Goal: Task Accomplishment & Management: Manage account settings

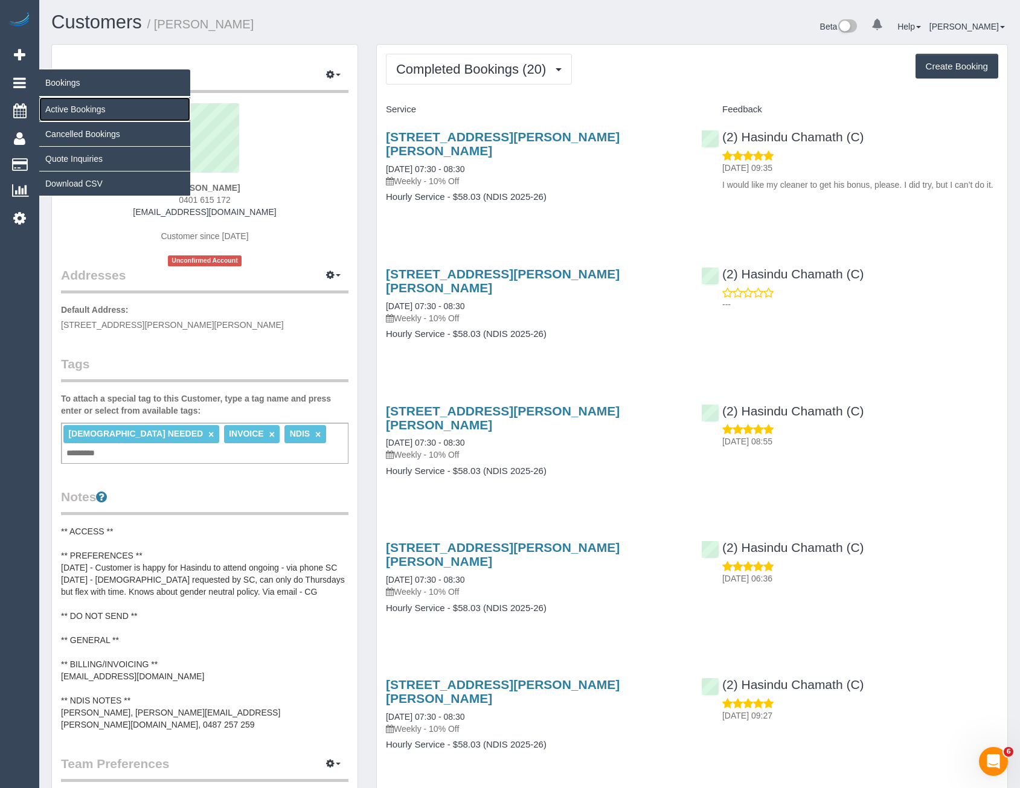
click at [71, 107] on link "Active Bookings" at bounding box center [114, 109] width 151 height 24
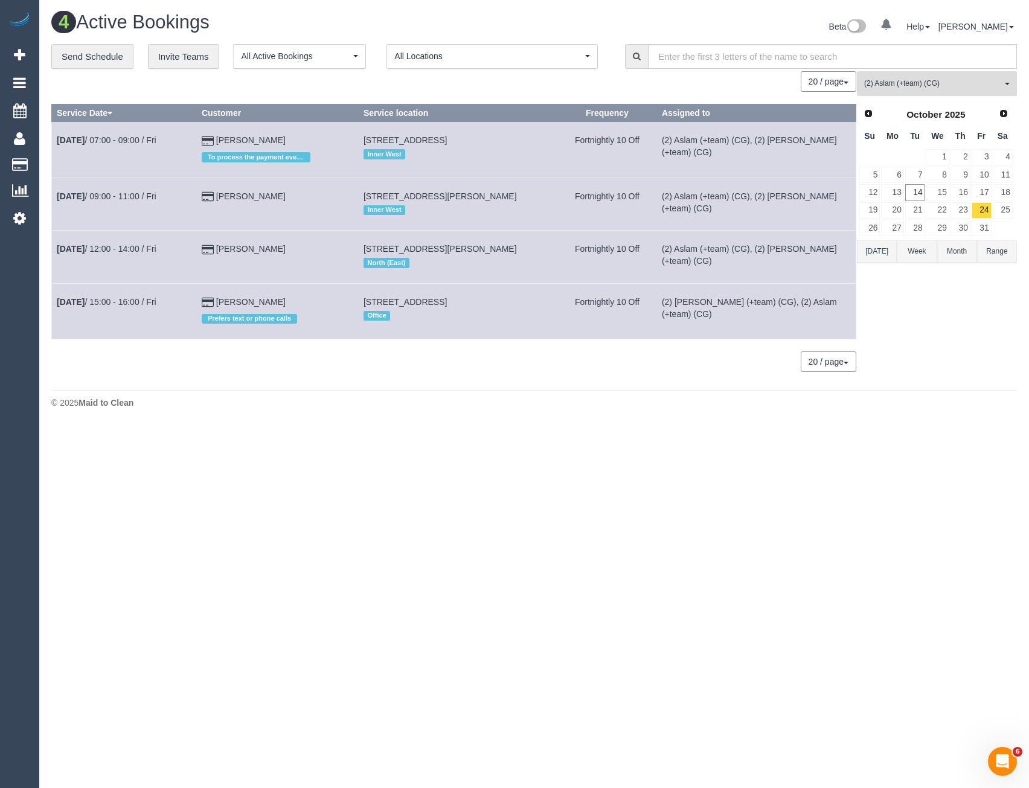
click at [942, 87] on span "(2) Aslam (+team) (CG)" at bounding box center [934, 84] width 138 height 10
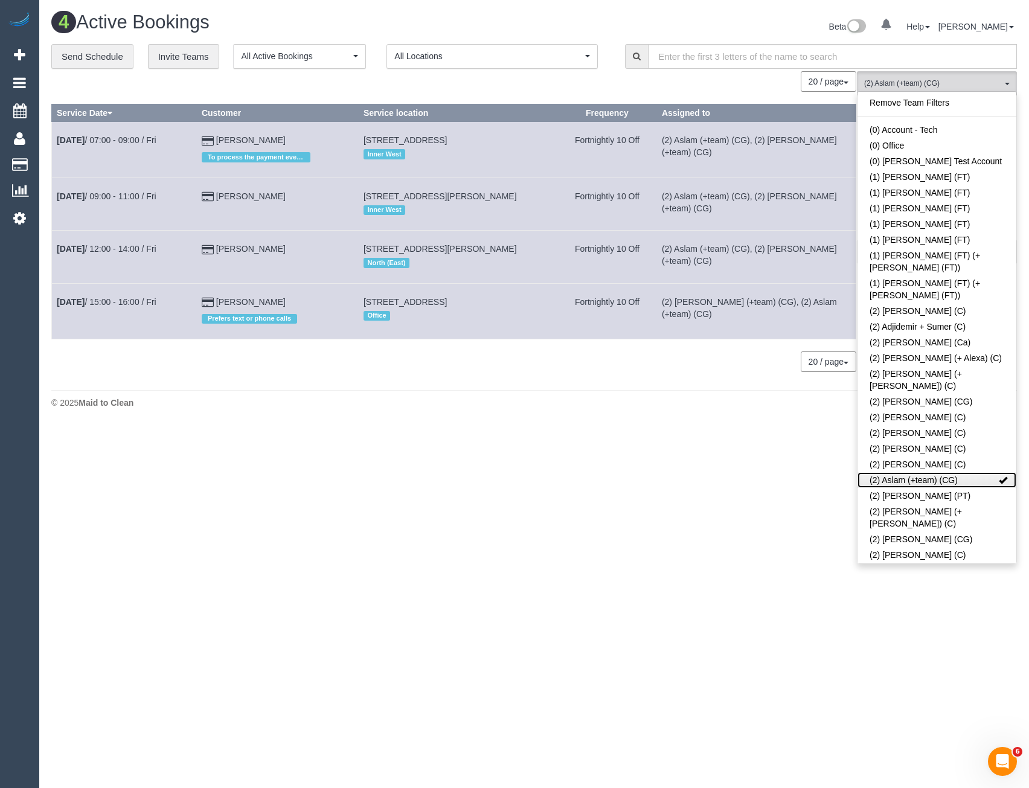
click at [937, 472] on link "(2) Aslam (+team) (CG)" at bounding box center [937, 480] width 159 height 16
click at [755, 472] on body "0 Beta Your Notifications You have 0 alerts Add Booking Bookings Active Booking…" at bounding box center [514, 394] width 1029 height 788
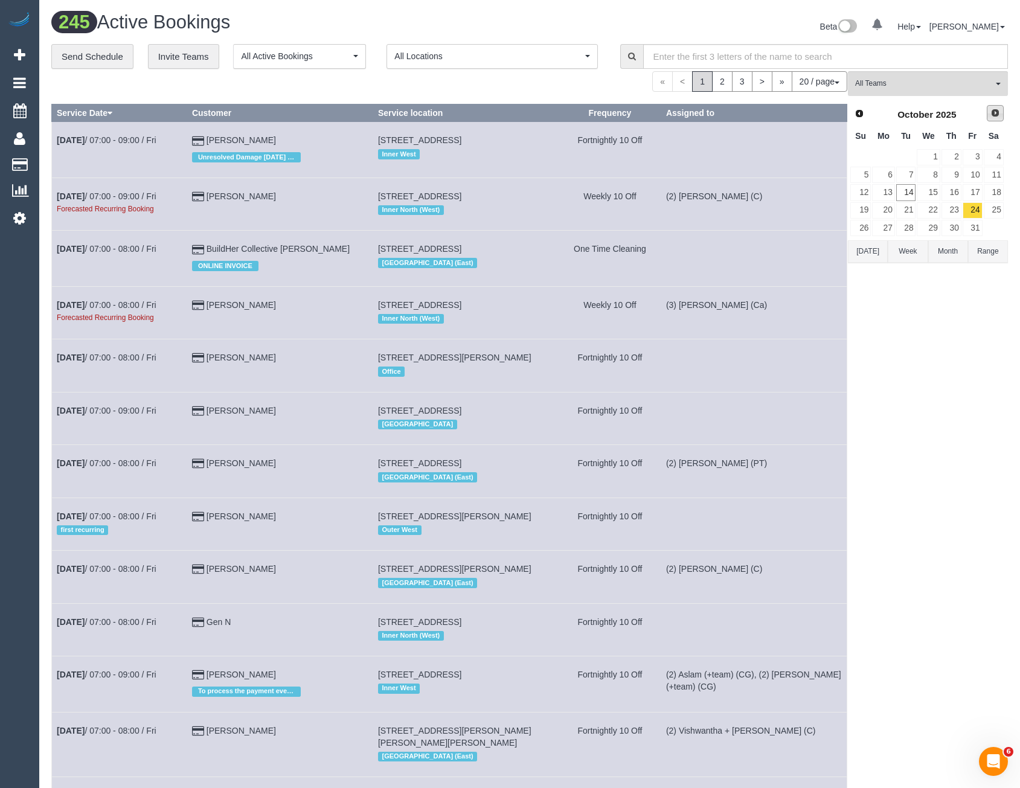
click at [997, 111] on span "Next" at bounding box center [996, 113] width 10 height 10
click at [887, 178] on link "3" at bounding box center [883, 175] width 22 height 16
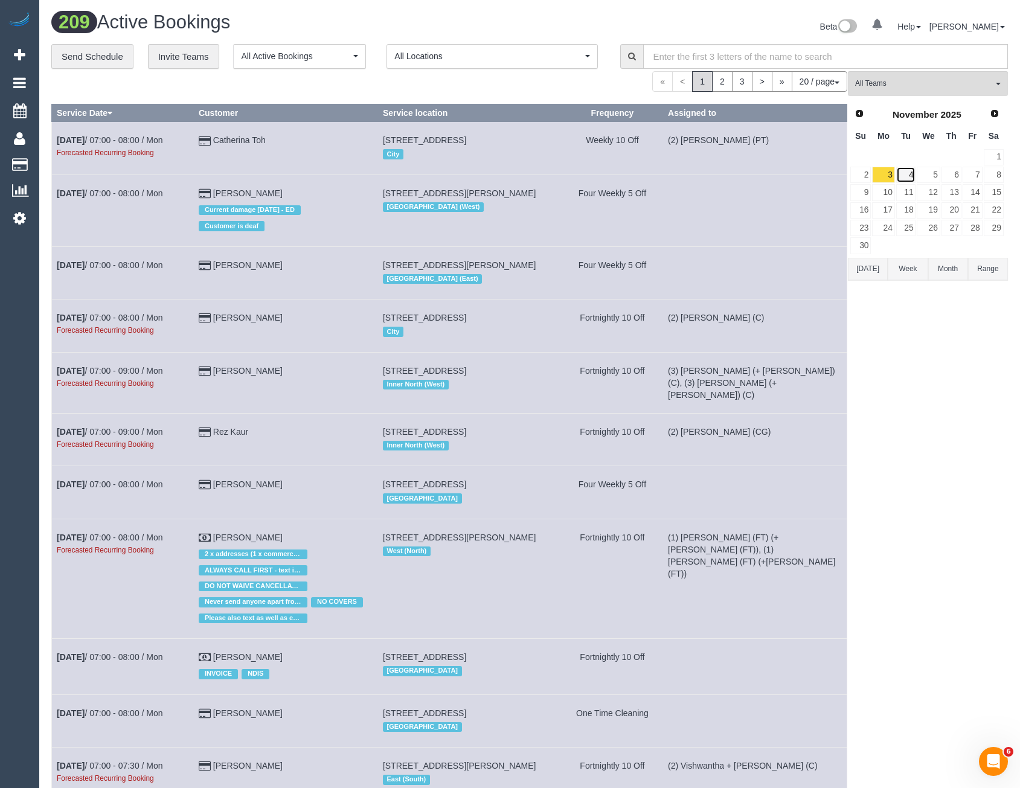
click at [912, 178] on link "4" at bounding box center [907, 175] width 20 height 16
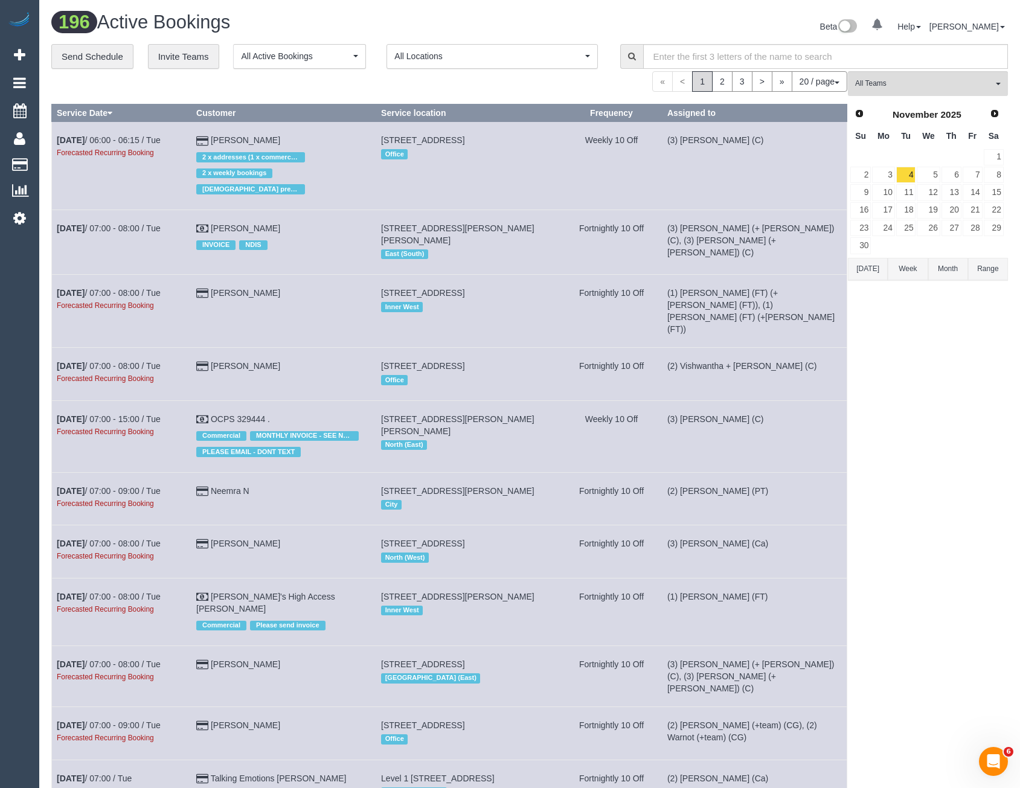
drag, startPoint x: 69, startPoint y: 163, endPoint x: 242, endPoint y: 127, distance: 177.0
click at [69, 163] on link "Customers" at bounding box center [114, 165] width 151 height 24
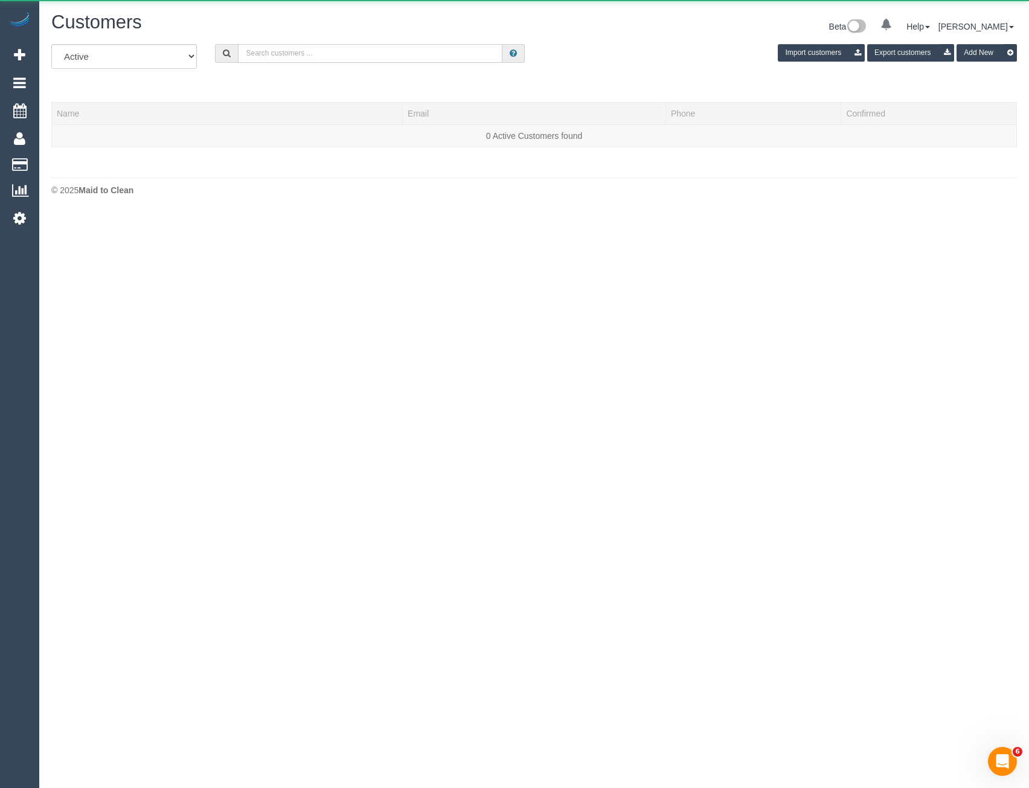
click at [317, 53] on input "text" at bounding box center [370, 53] width 265 height 19
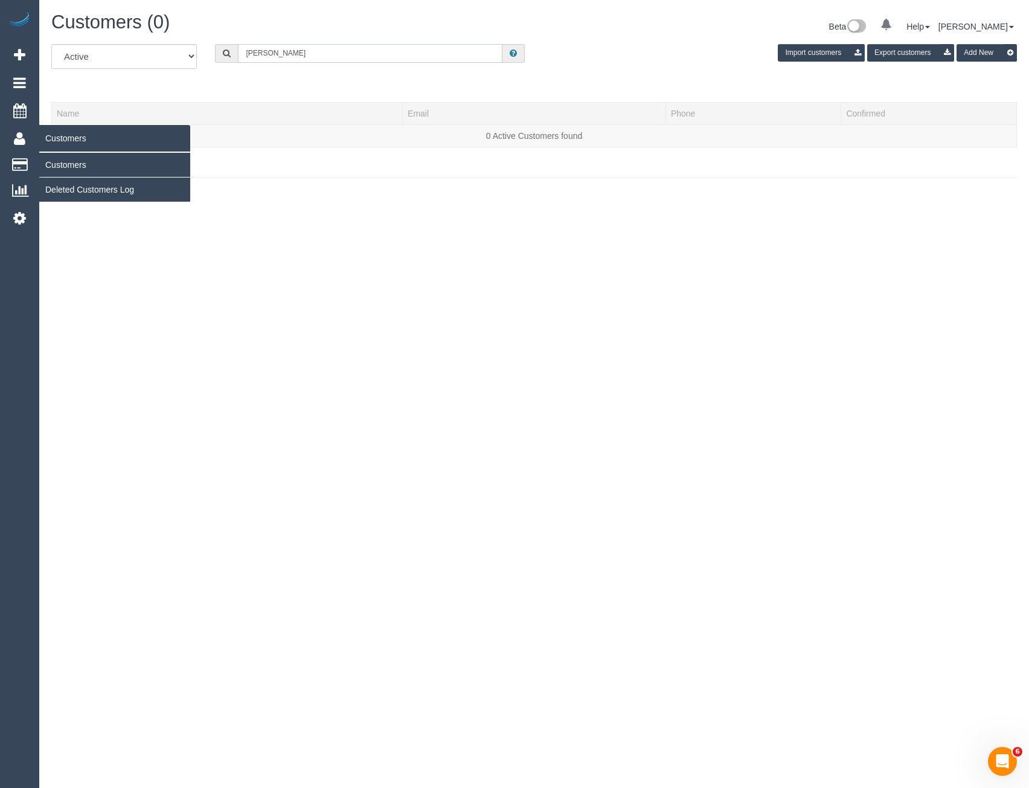
type input "Bridgid lloy"
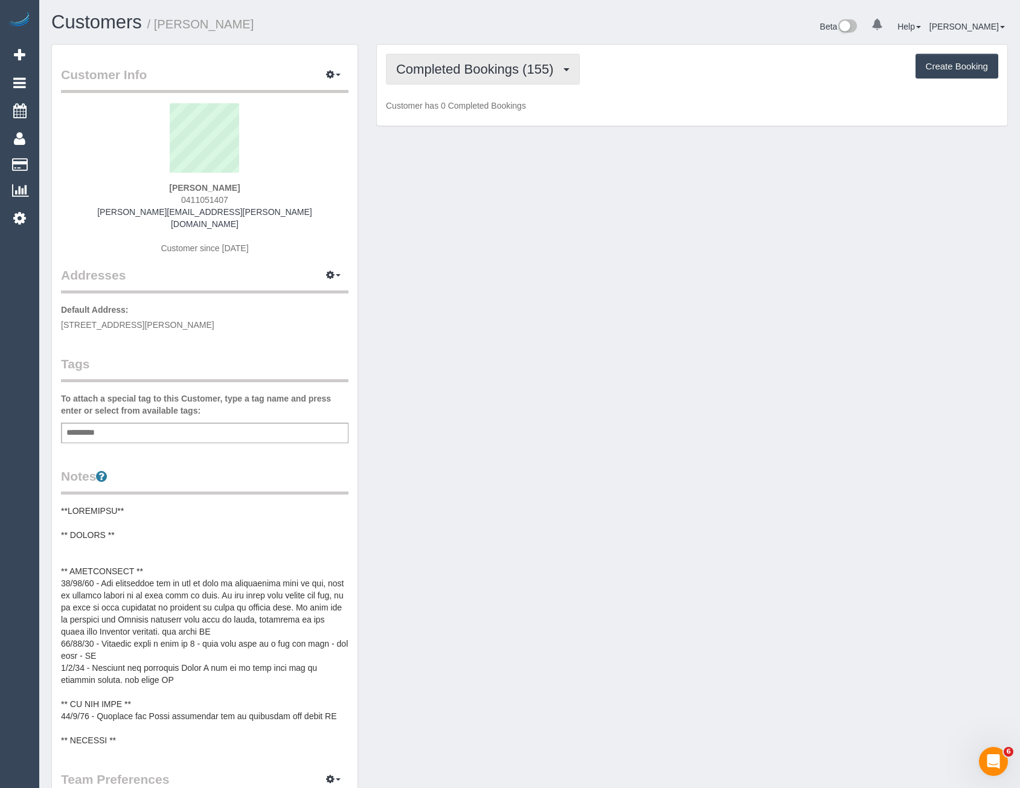
click at [534, 65] on span "Completed Bookings (155)" at bounding box center [477, 69] width 163 height 15
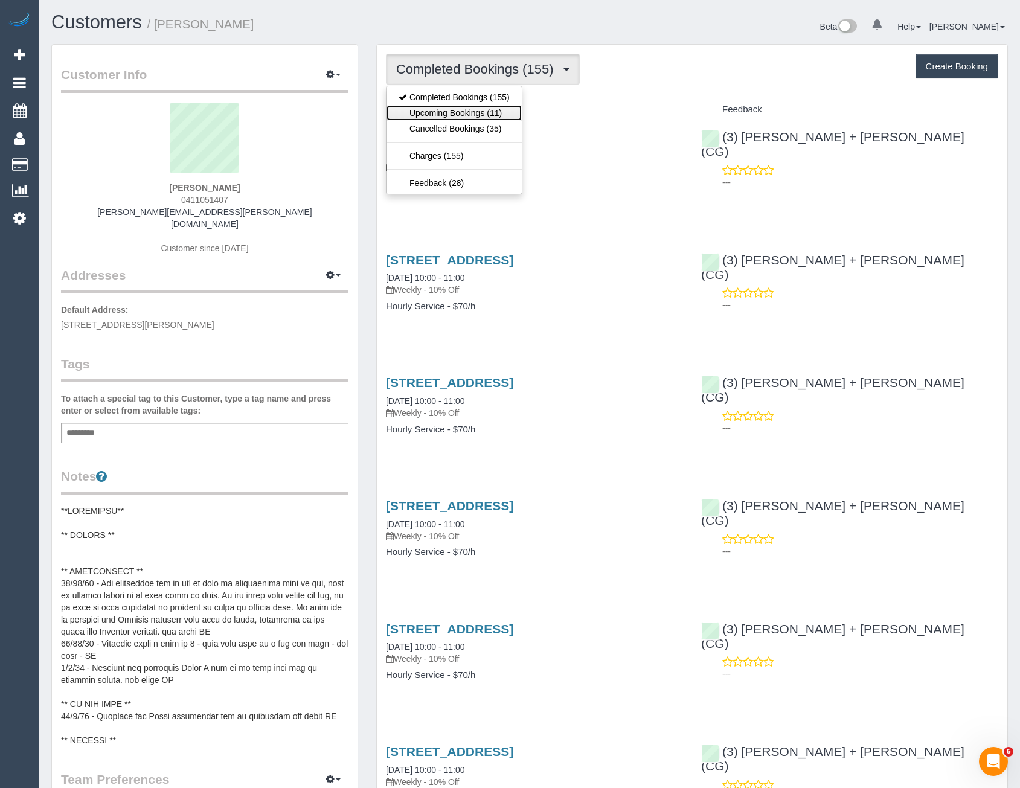
click at [486, 112] on link "Upcoming Bookings (11)" at bounding box center [454, 113] width 135 height 16
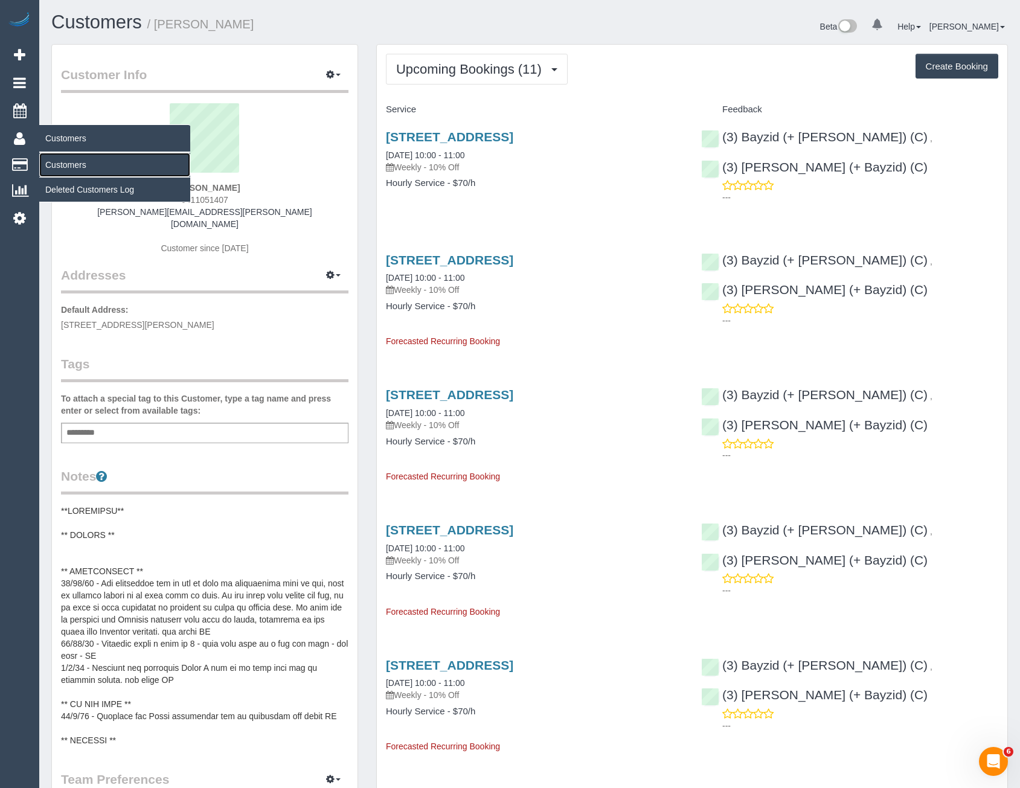
click at [85, 166] on link "Customers" at bounding box center [114, 165] width 151 height 24
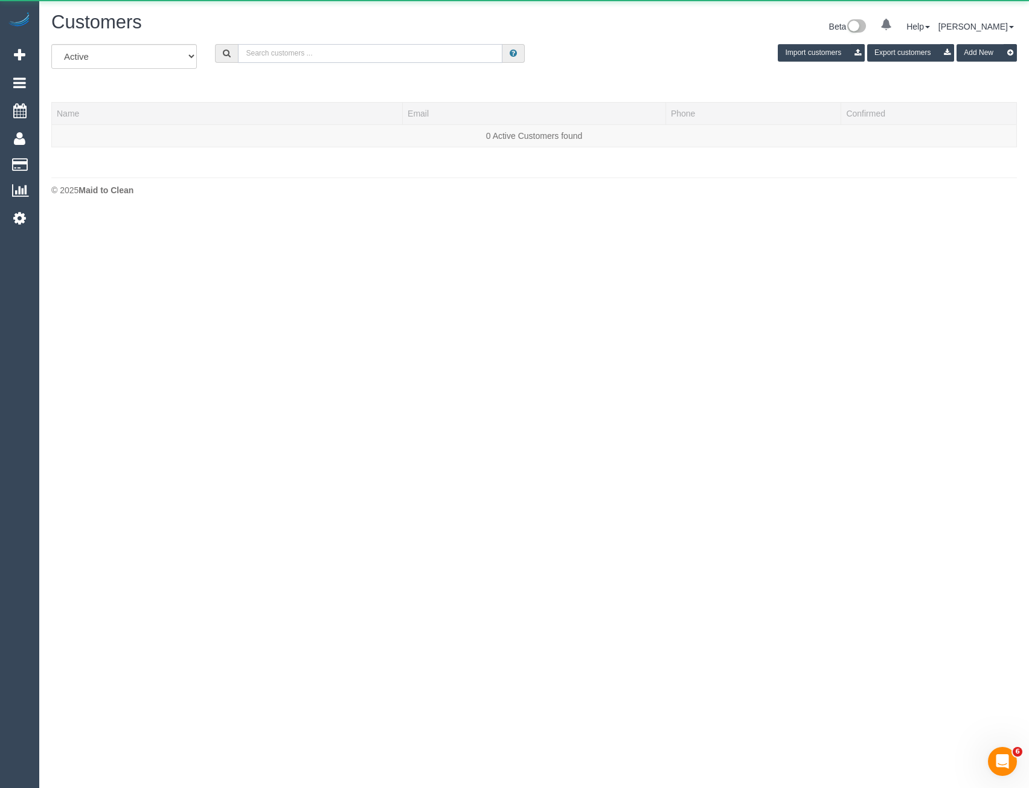
drag, startPoint x: 360, startPoint y: 49, endPoint x: 358, endPoint y: 59, distance: 10.6
click at [359, 49] on input "text" at bounding box center [370, 53] width 265 height 19
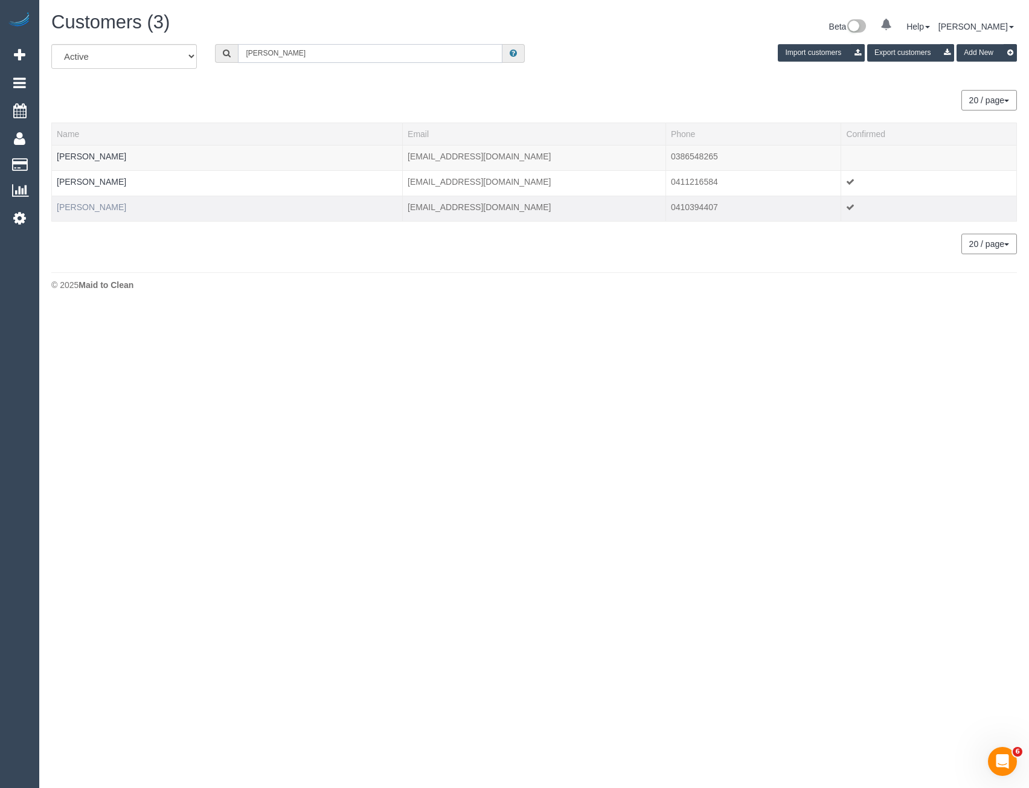
type input "Fiona Cr"
click at [104, 208] on link "Fiona Croyden" at bounding box center [91, 207] width 69 height 10
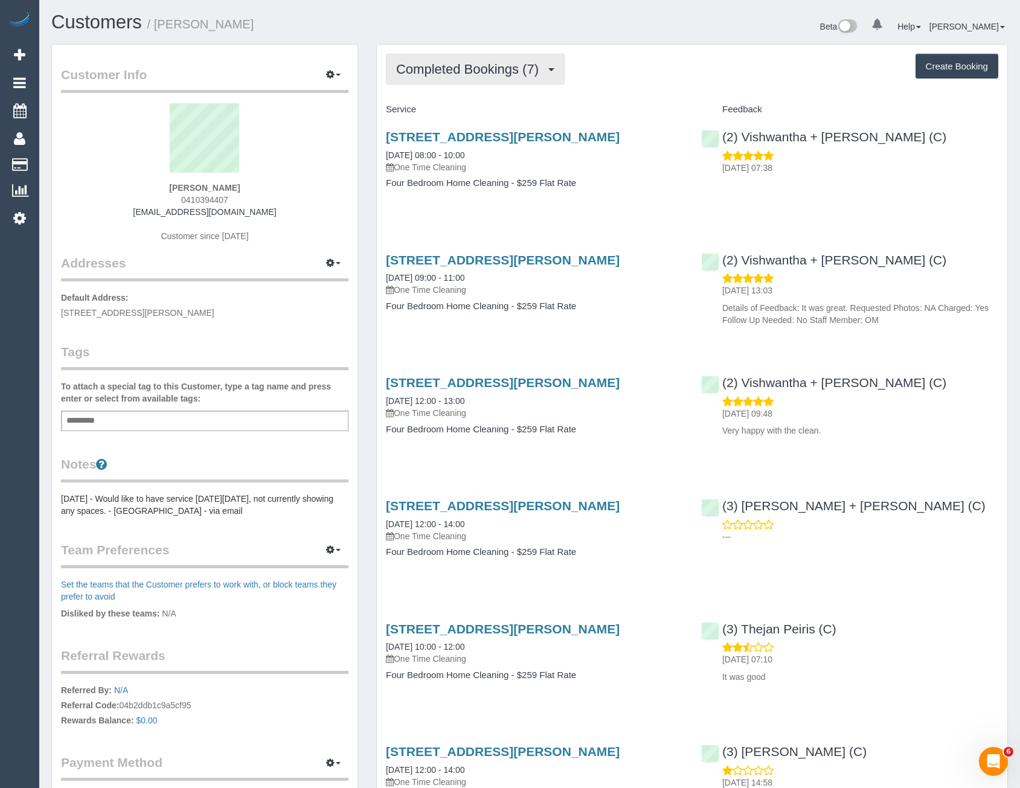
click at [476, 70] on span "Completed Bookings (7)" at bounding box center [470, 69] width 149 height 15
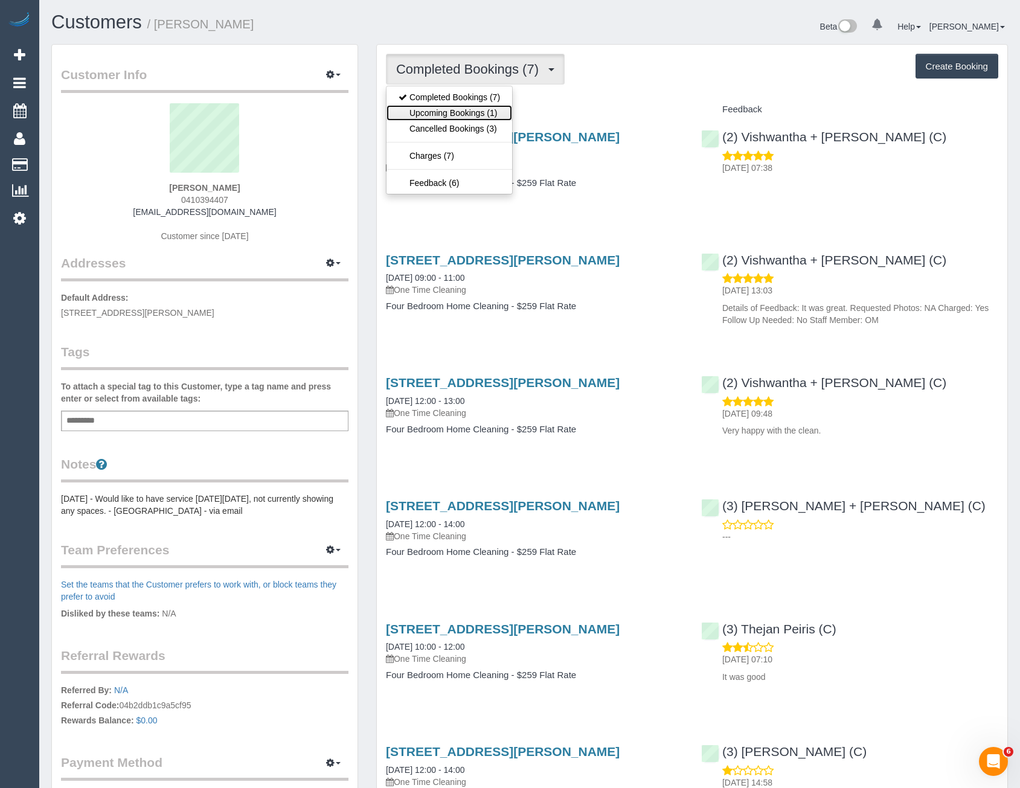
click at [457, 114] on link "Upcoming Bookings (1)" at bounding box center [450, 113] width 126 height 16
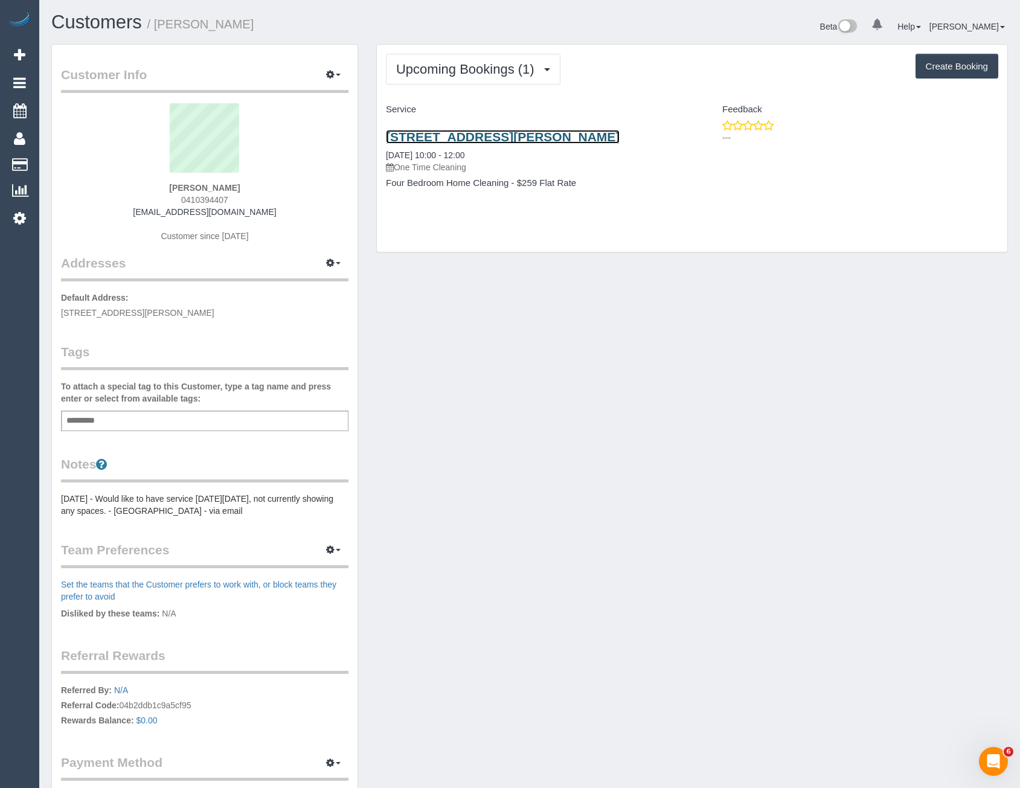
click at [529, 135] on link "23 Mcarthur Road,, Ivanhoe East, VIC 3079" at bounding box center [503, 137] width 234 height 14
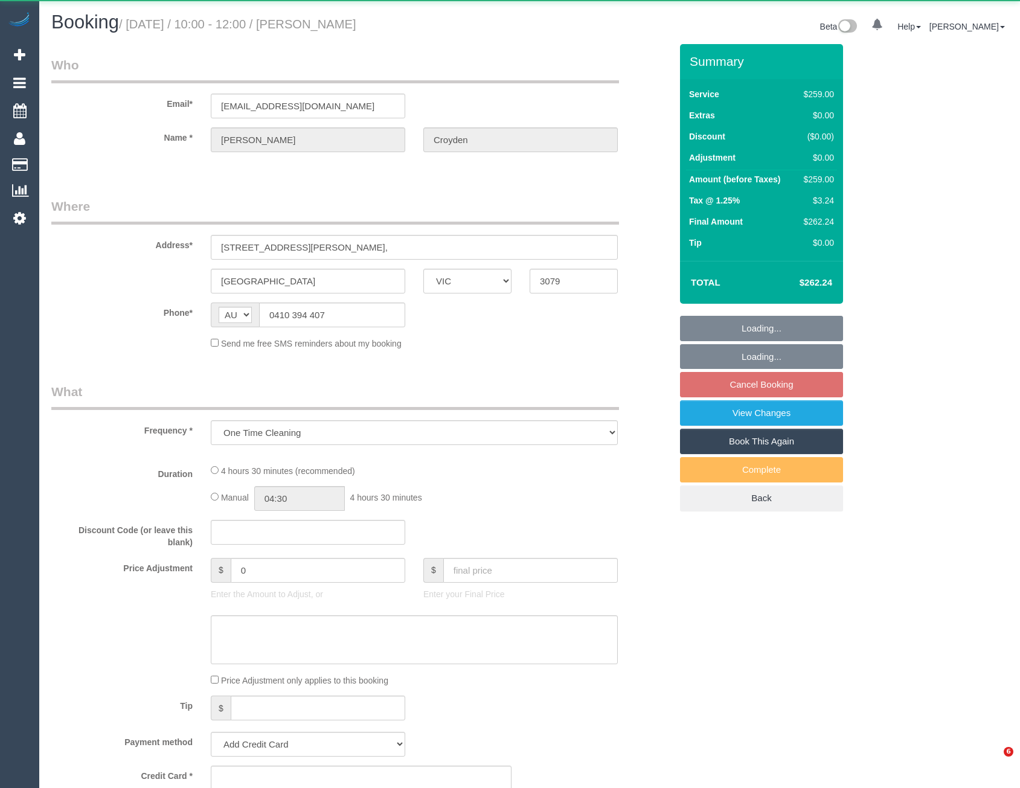
select select "VIC"
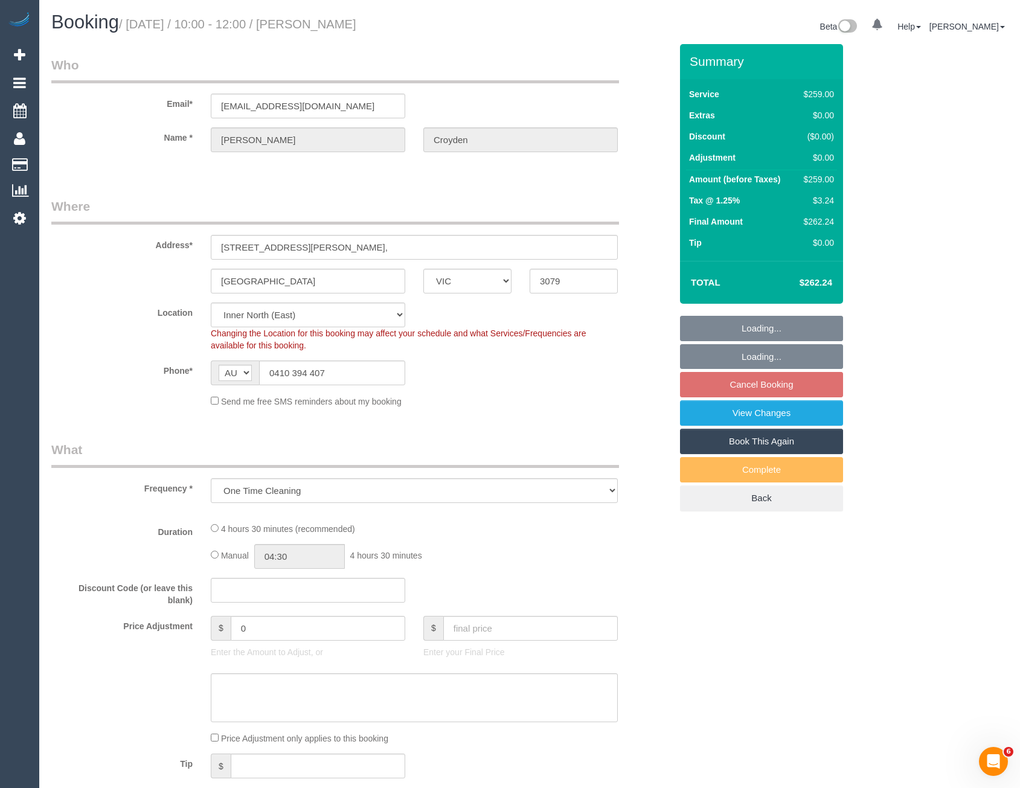
select select "string:stripe-pm_1SDLat2GScqysDRVWbX3oO1W"
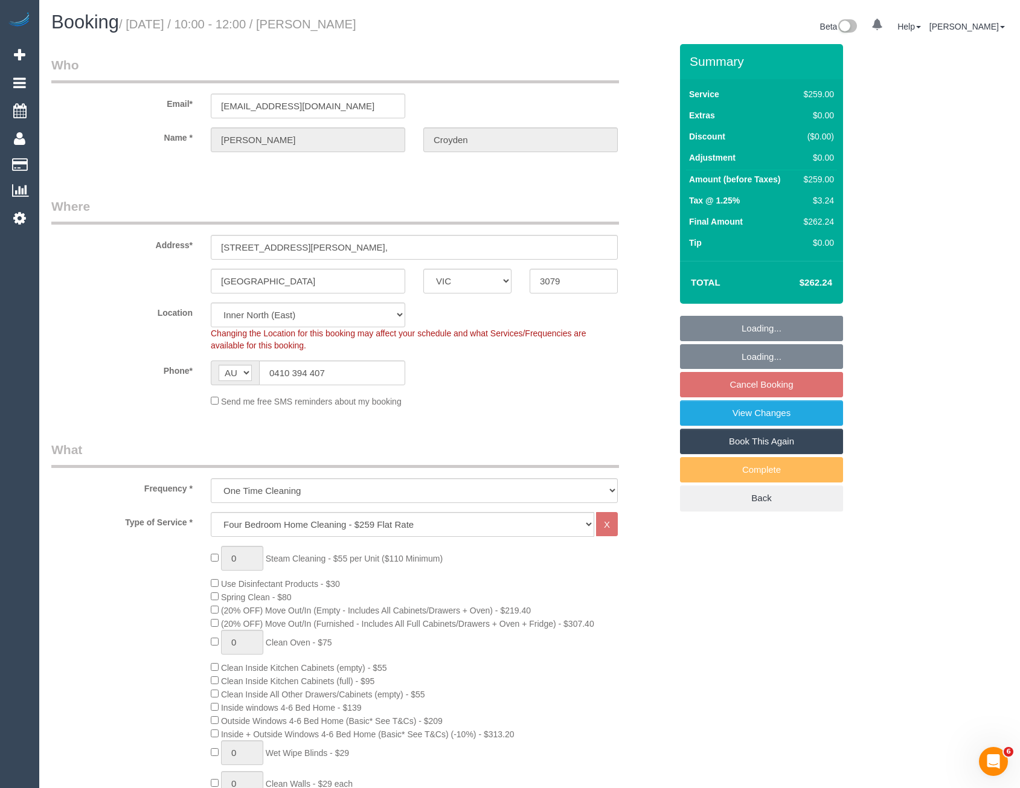
select select "number:30"
select select "number:14"
select select "number:19"
select select "number:25"
select select "number:34"
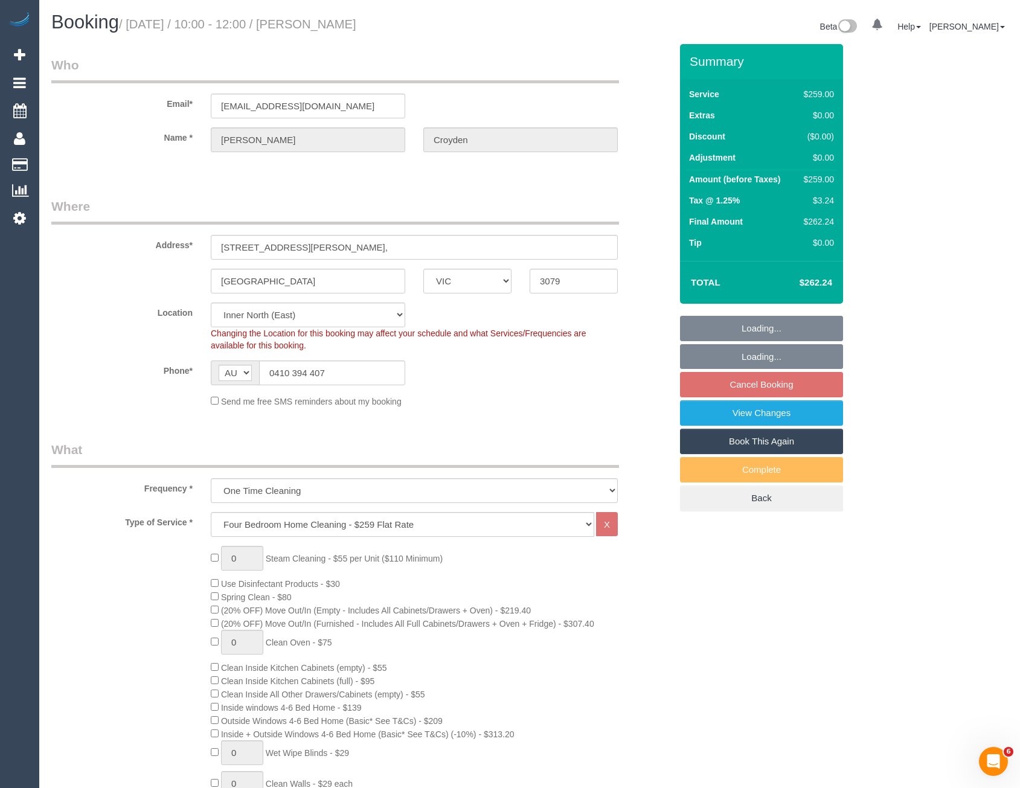
select select "number:13"
select select "object:1581"
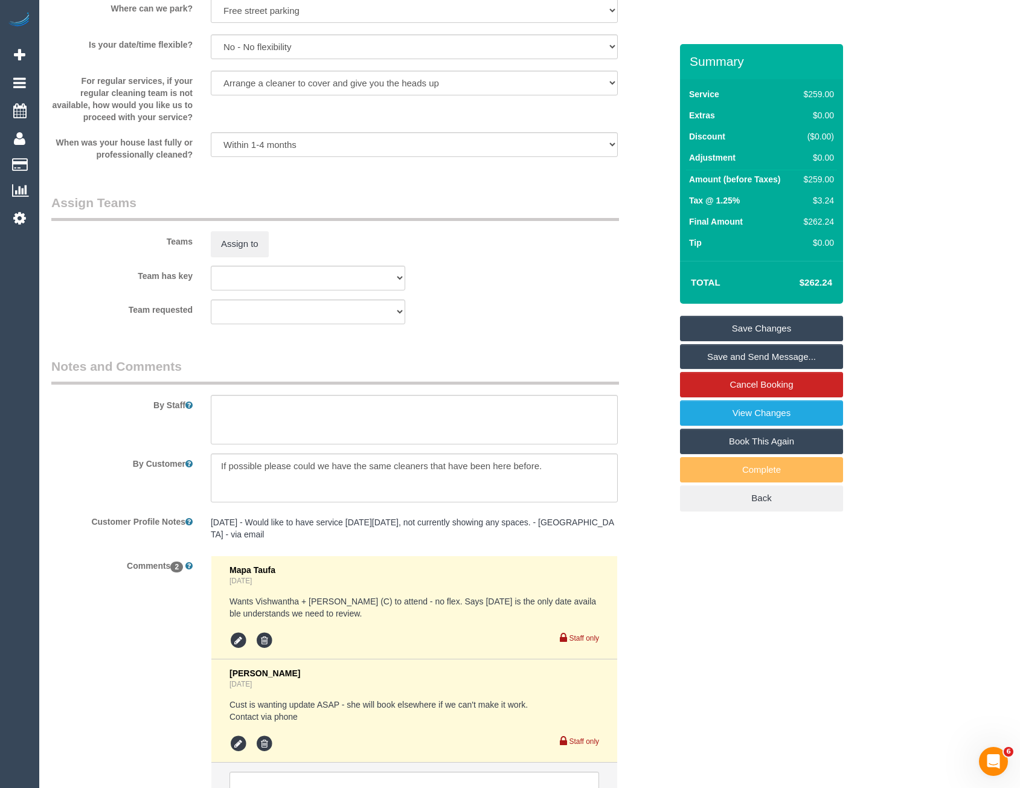
scroll to position [1852, 0]
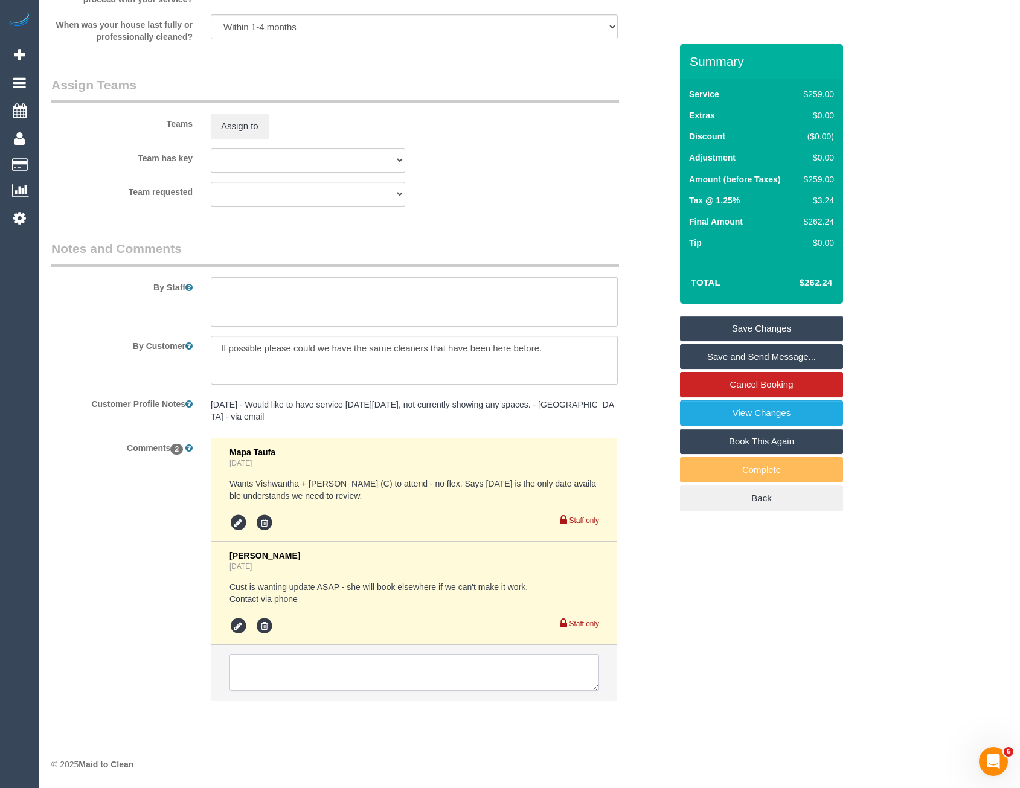
click at [350, 666] on textarea at bounding box center [415, 672] width 370 height 37
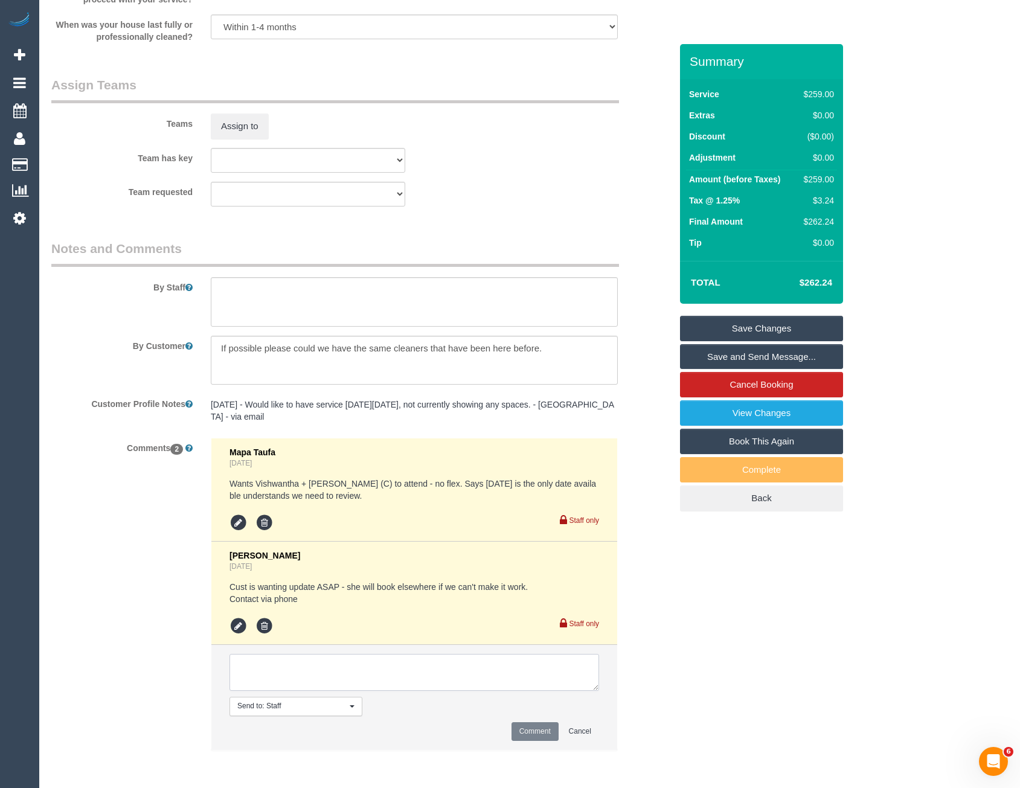
click at [303, 671] on textarea at bounding box center [415, 672] width 370 height 37
type textarea "Conf via SMS 7-8 AW - Vish + Mad named"
click at [553, 732] on button "Comment" at bounding box center [535, 732] width 47 height 19
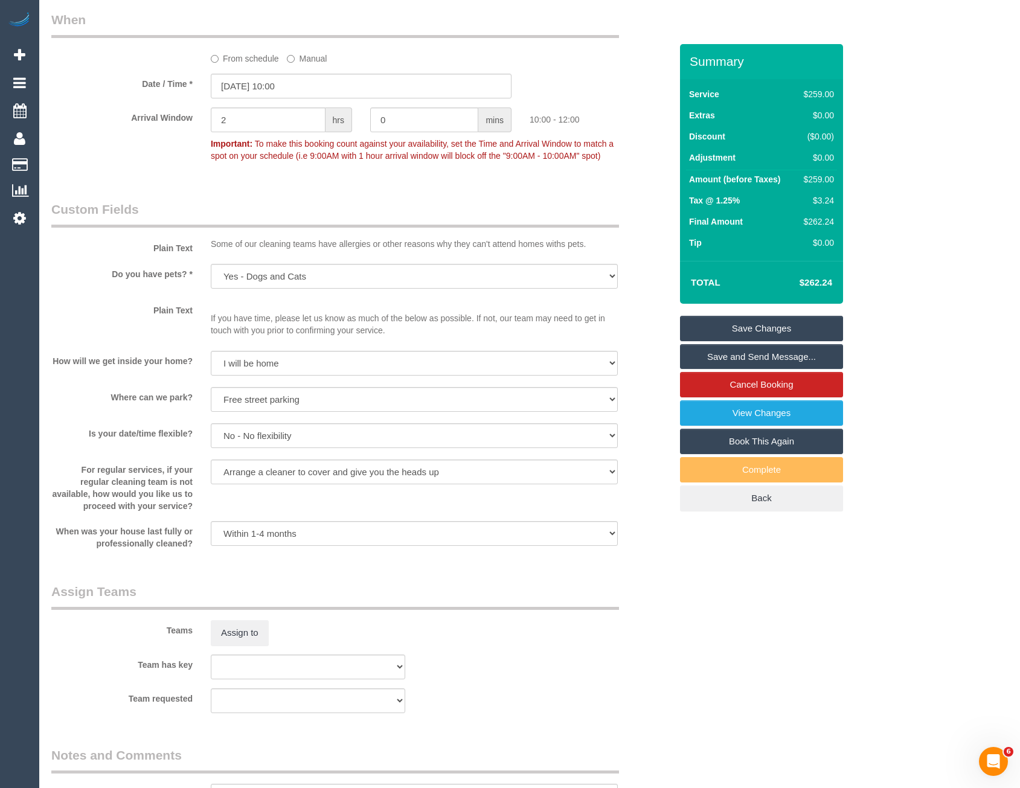
scroll to position [1188, 0]
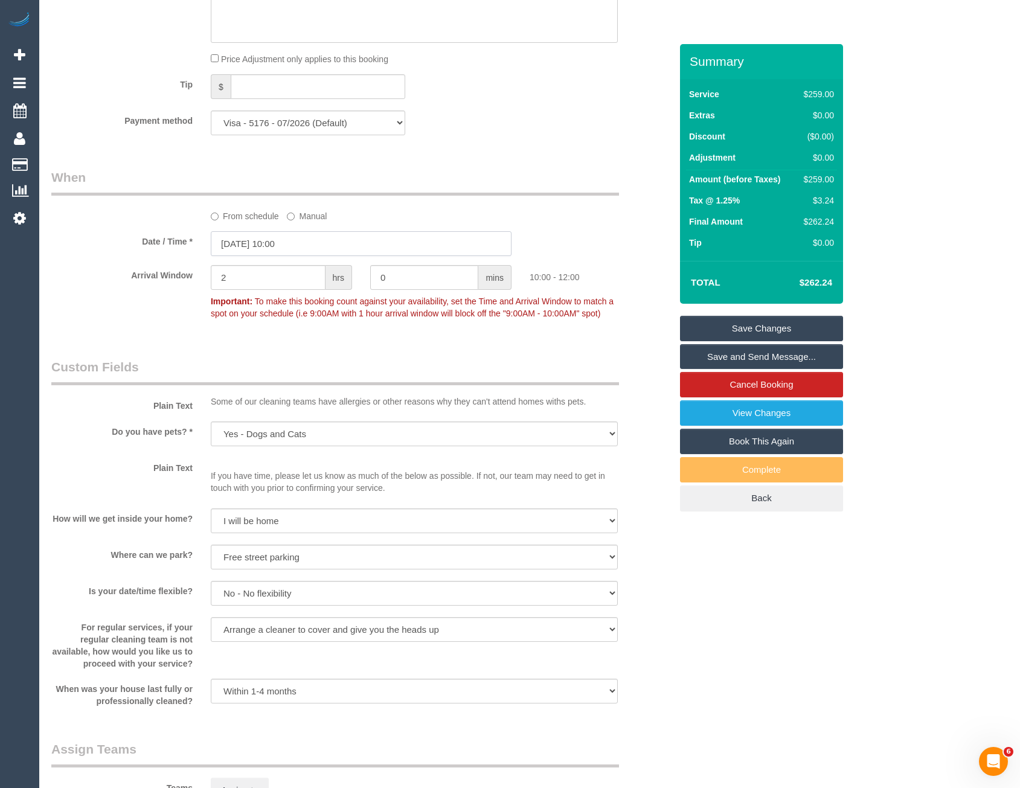
click at [322, 245] on input "17/10/2025 10:00" at bounding box center [361, 243] width 301 height 25
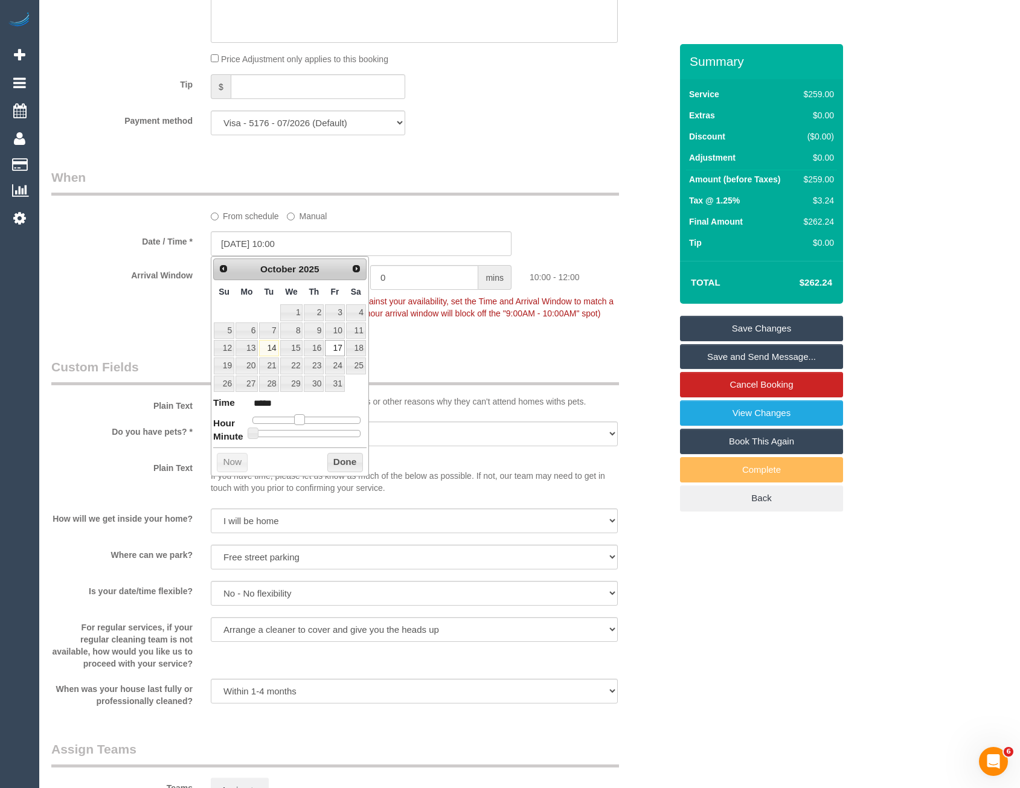
type input "17/10/2025 09:00"
type input "*****"
type input "17/10/2025 08:00"
type input "*****"
type input "17/10/2025 07:00"
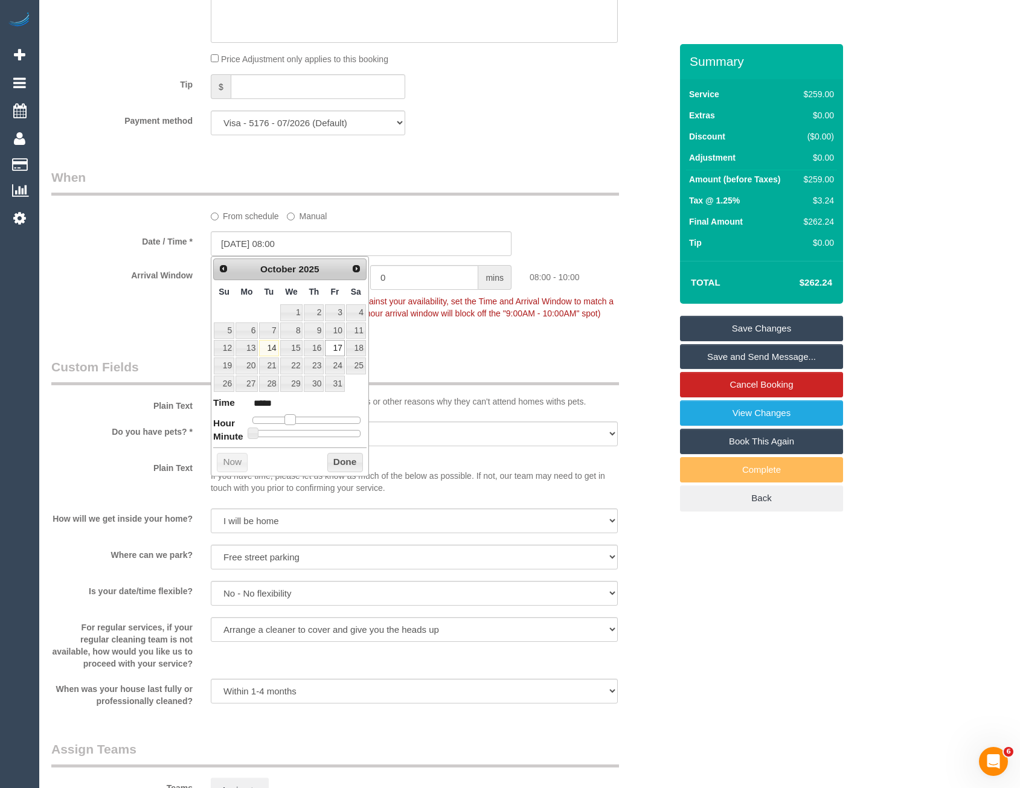
type input "*****"
drag, startPoint x: 297, startPoint y: 419, endPoint x: 285, endPoint y: 418, distance: 12.1
click at [285, 418] on span at bounding box center [285, 419] width 11 height 11
click at [343, 464] on button "Done" at bounding box center [345, 462] width 36 height 19
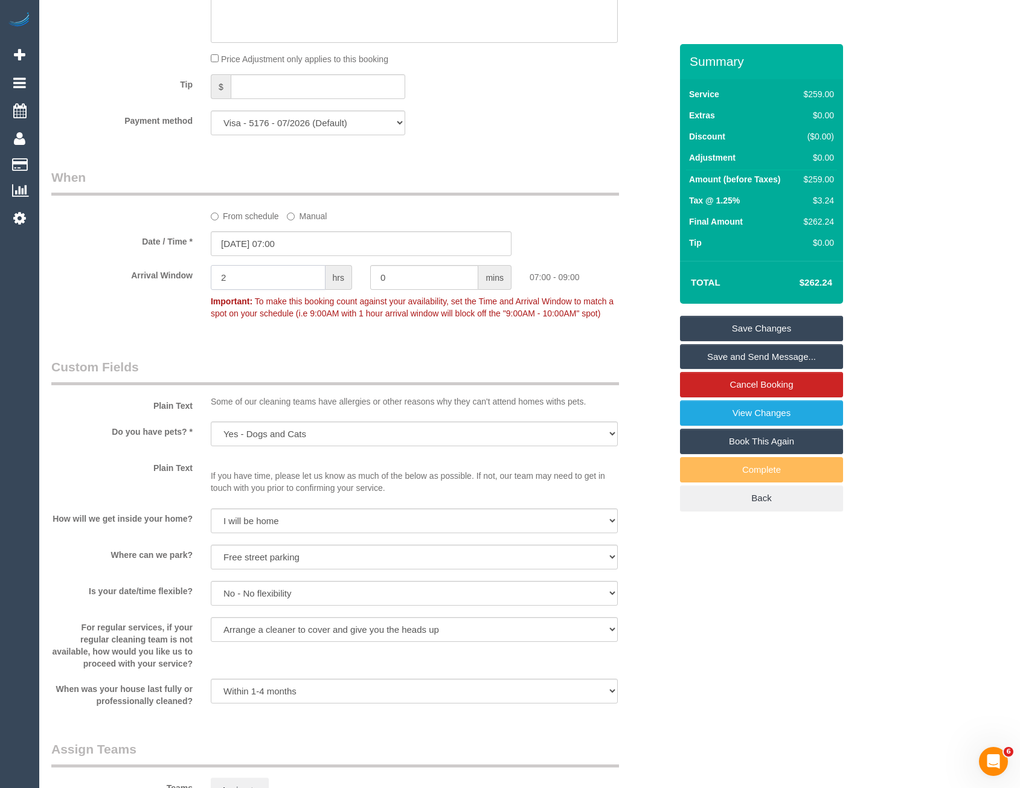
drag, startPoint x: 251, startPoint y: 273, endPoint x: 195, endPoint y: 289, distance: 58.3
click at [195, 289] on div "Arrival Window 2 hrs 0 mins 07:00 - 09:00 Important: To make this booking count…" at bounding box center [361, 295] width 638 height 60
type input "1"
click at [262, 343] on div "Who Email* fionacroyden5@bigpond.com Name * Fiona Croyden Where Address* 23 McA…" at bounding box center [361, 179] width 638 height 2646
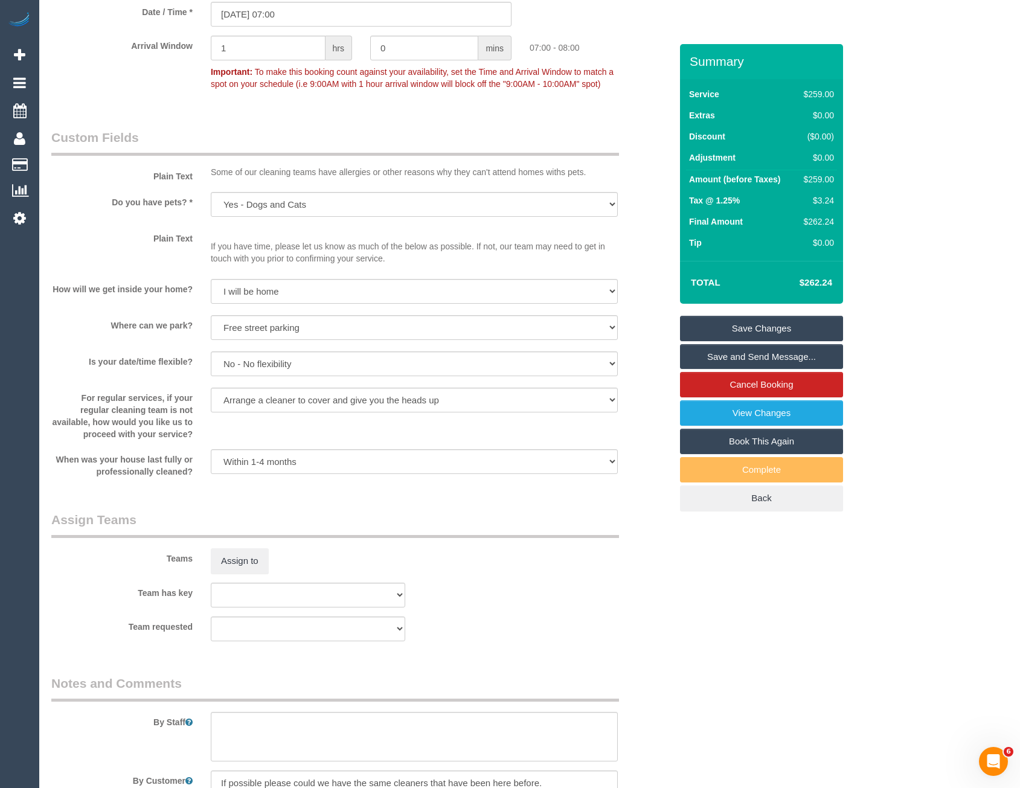
scroll to position [1671, 0]
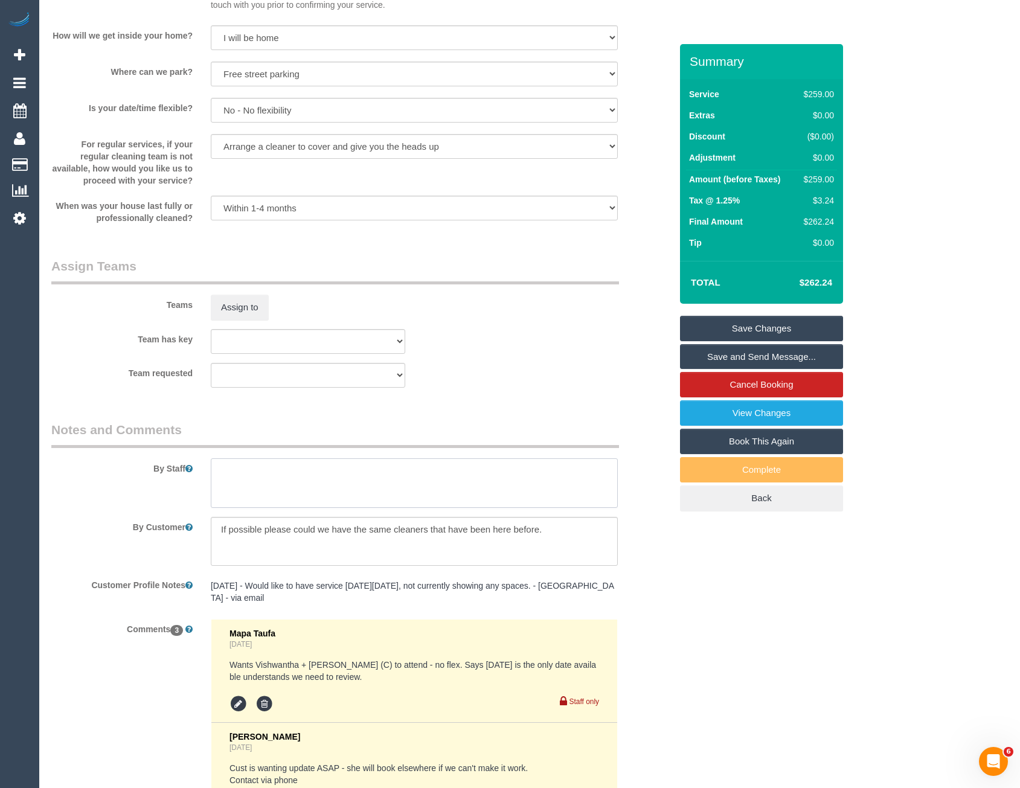
click at [239, 485] on textarea at bounding box center [414, 484] width 407 height 50
type textarea "Est 4 - 5 hours"
click at [245, 306] on button "Assign to" at bounding box center [240, 307] width 58 height 25
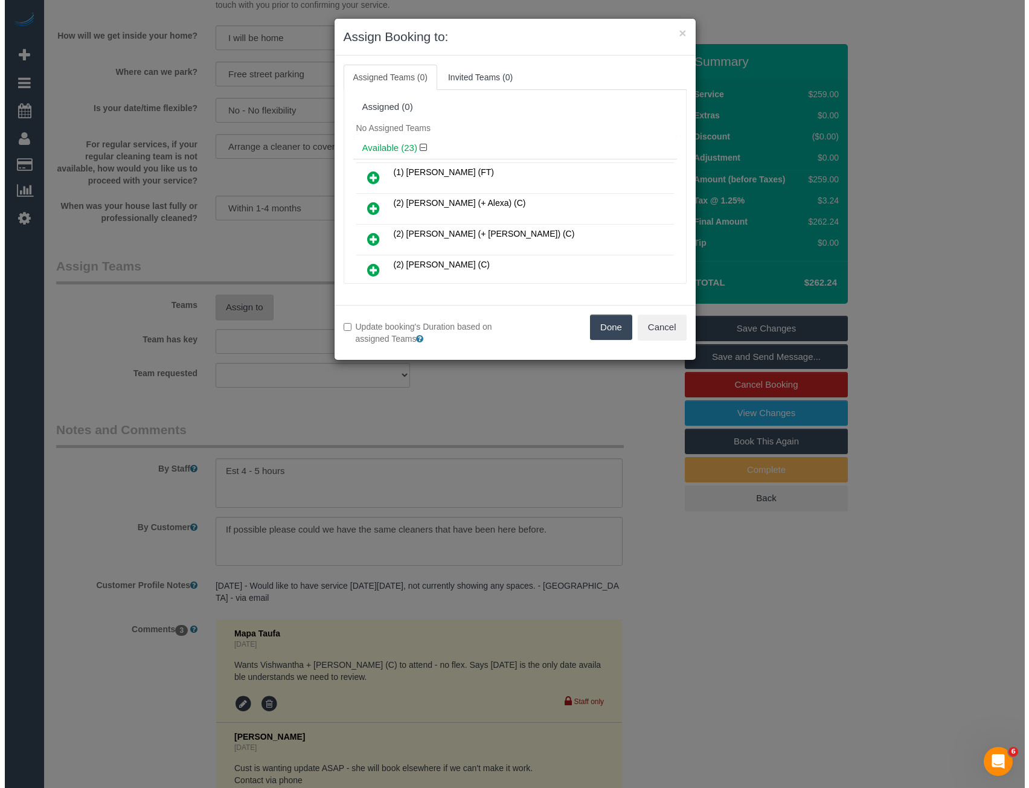
scroll to position [1667, 0]
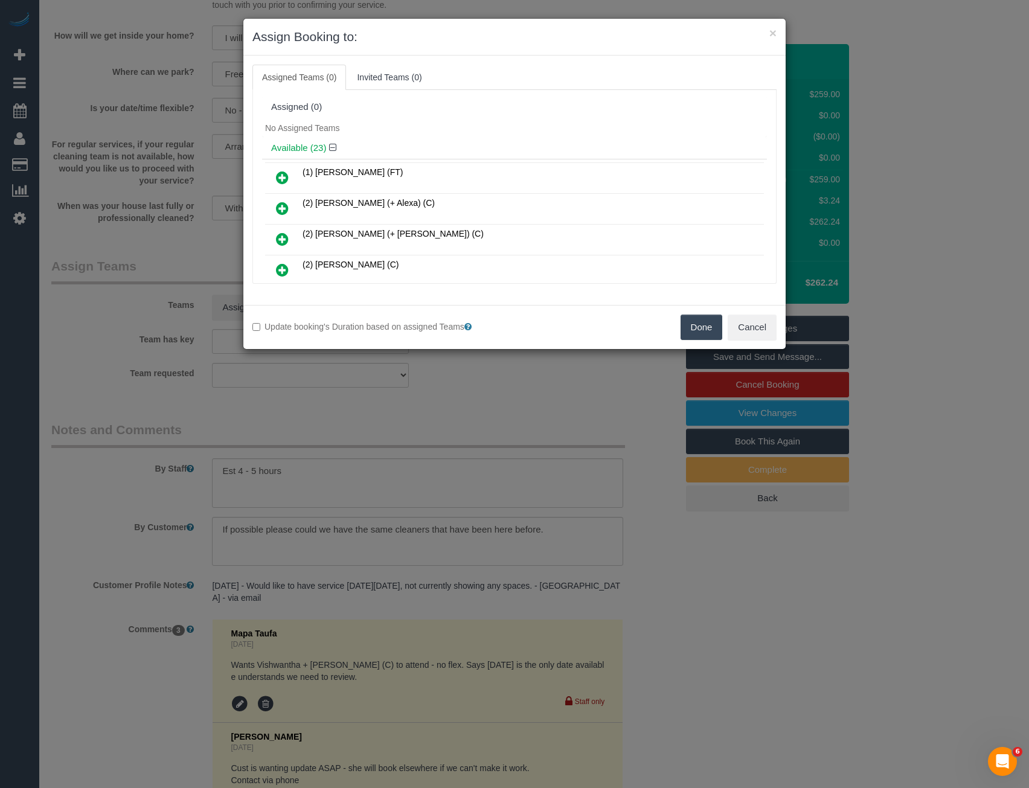
click at [456, 129] on div "No Assigned Teams" at bounding box center [514, 128] width 505 height 18
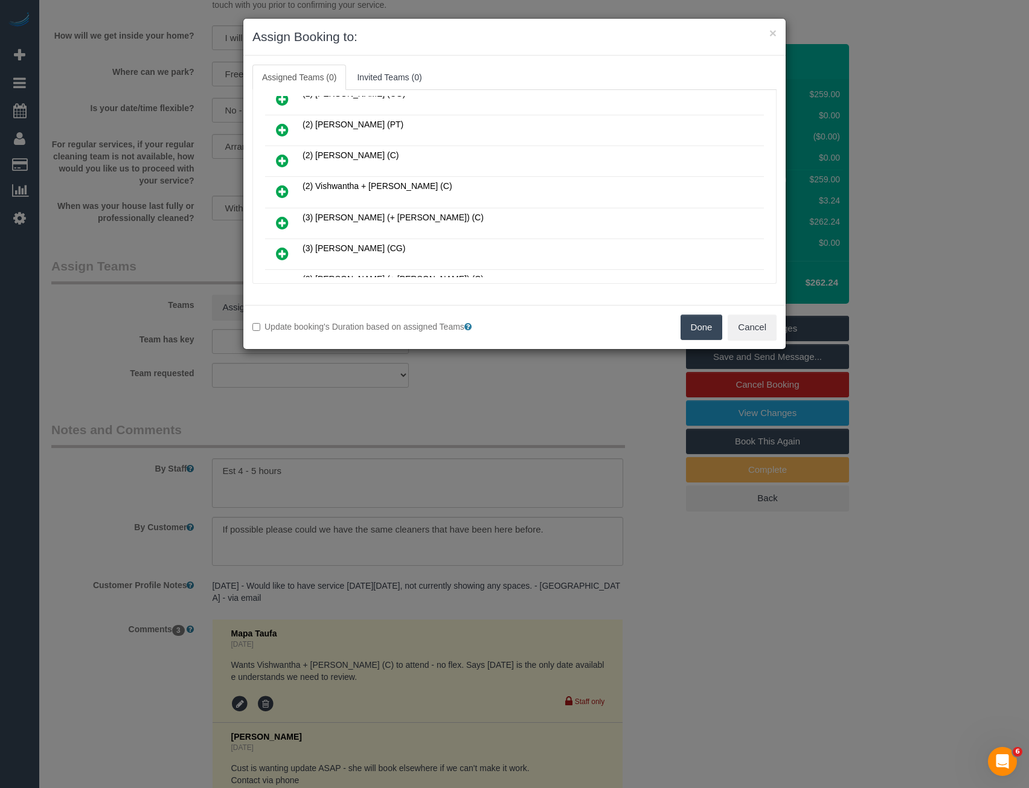
click at [280, 195] on icon at bounding box center [282, 191] width 13 height 14
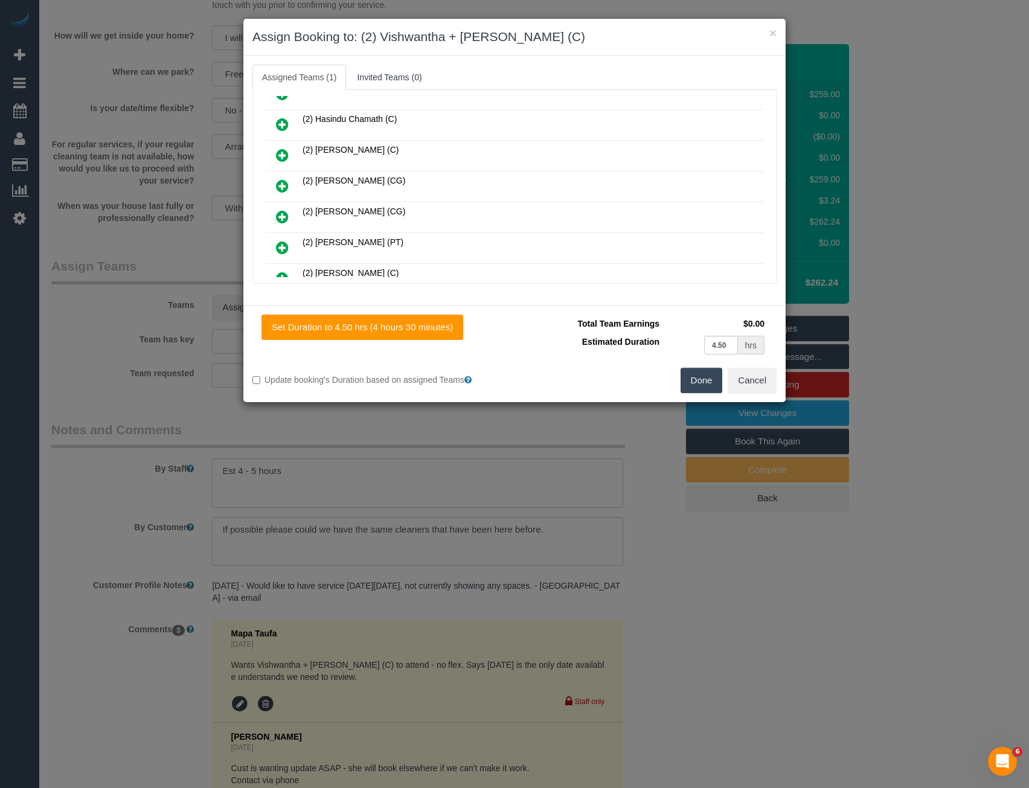
scroll to position [0, 0]
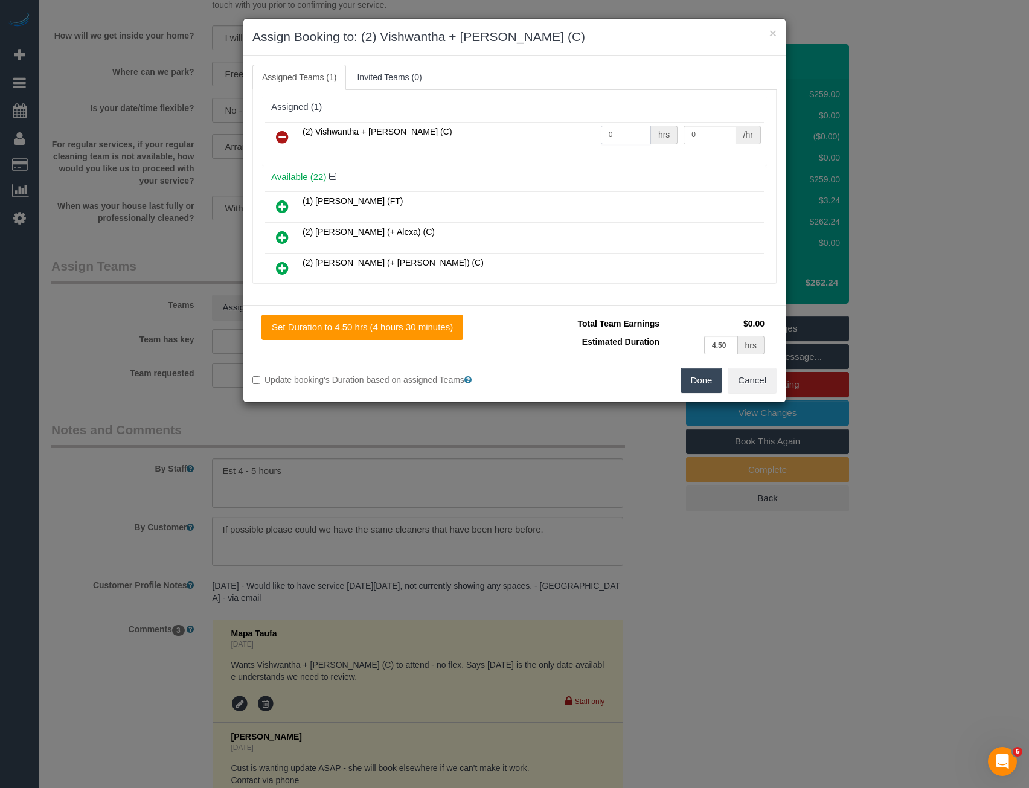
drag, startPoint x: 631, startPoint y: 132, endPoint x: 535, endPoint y: 130, distance: 96.1
click at [543, 138] on tr "(2) Vishwantha + Madhushika (C) 0 hrs 0 /hr" at bounding box center [514, 137] width 499 height 31
type input "1"
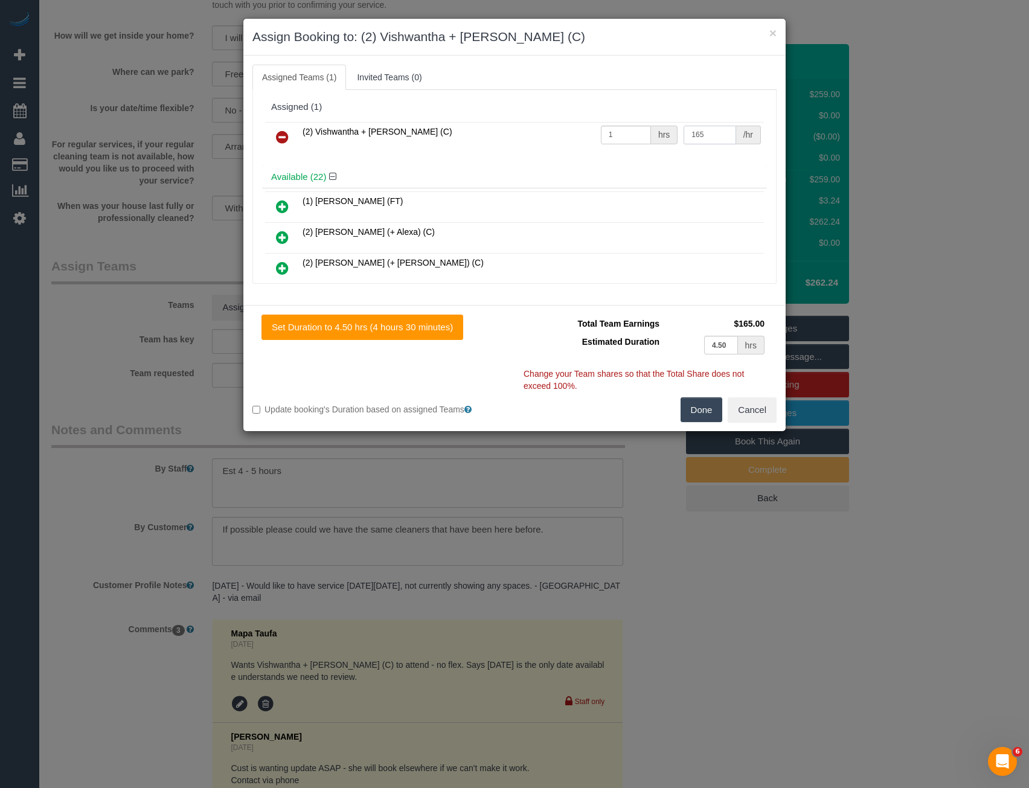
type input "165"
click at [698, 410] on button "Done" at bounding box center [702, 410] width 42 height 25
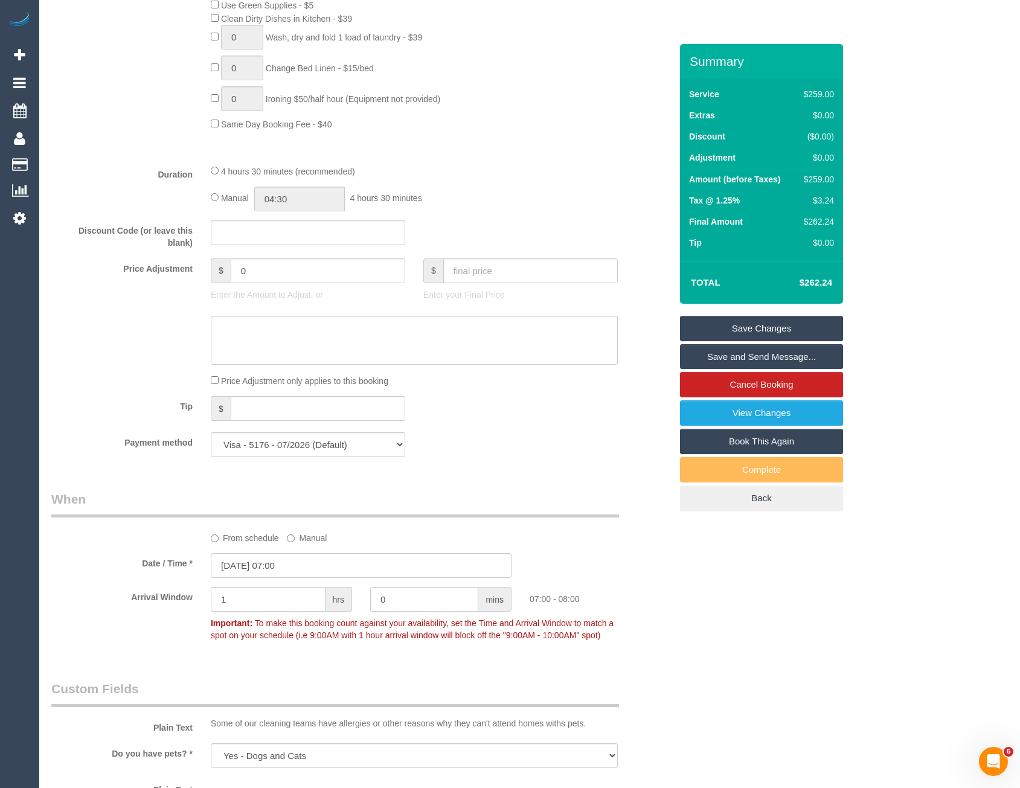
scroll to position [796, 0]
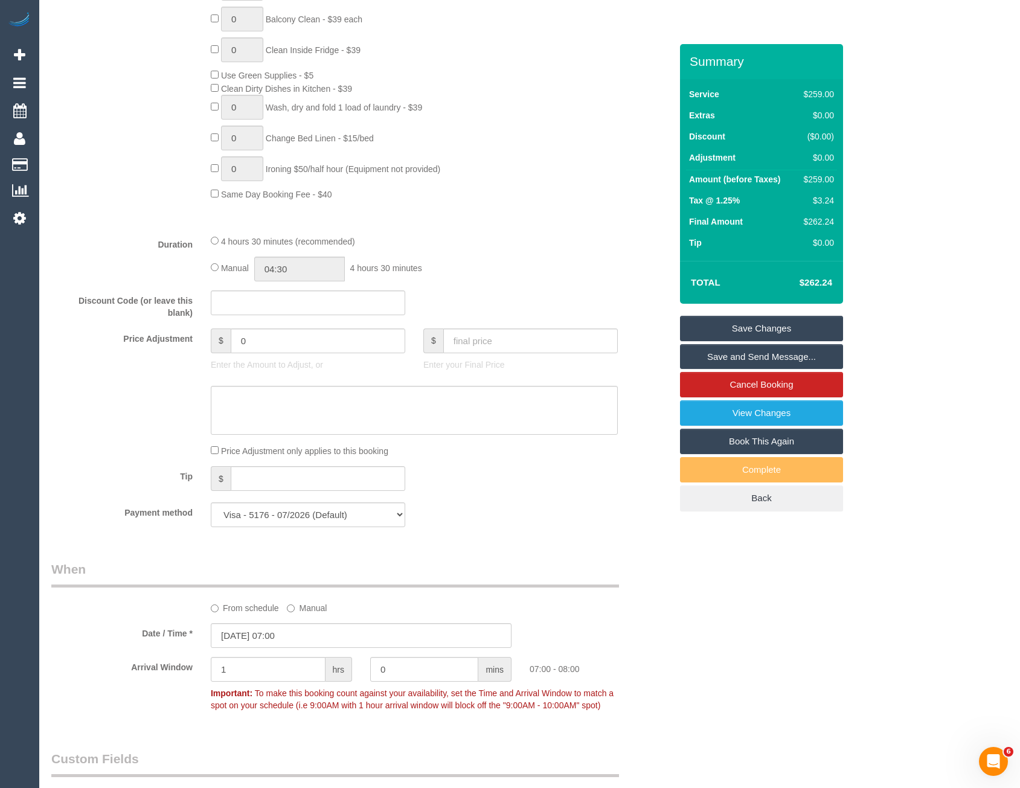
click at [216, 271] on div "Manual 04:30 4 hours 30 minutes" at bounding box center [414, 269] width 407 height 25
click at [303, 267] on input "04:30" at bounding box center [299, 269] width 91 height 25
type input "02:30"
click at [291, 340] on li "02:30" at bounding box center [286, 340] width 54 height 16
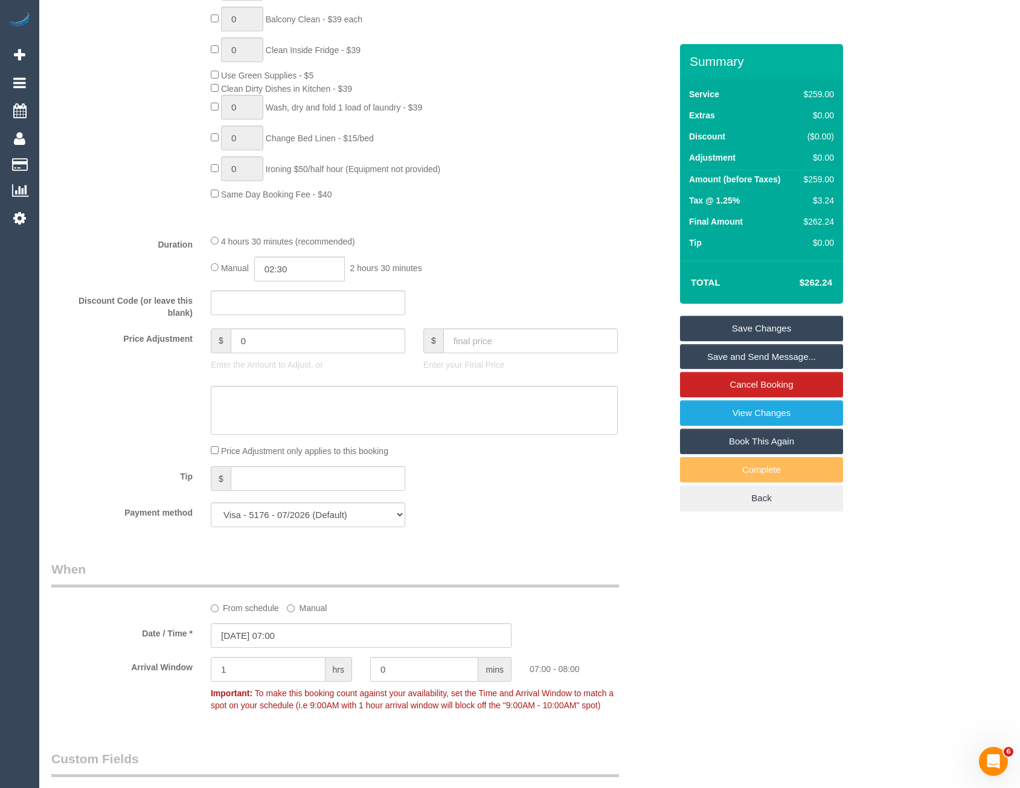
click at [469, 286] on fieldset "What Frequency * One Time Cleaning Weekly - 10% Off - 10.00% (0% for the First …" at bounding box center [361, 91] width 620 height 892
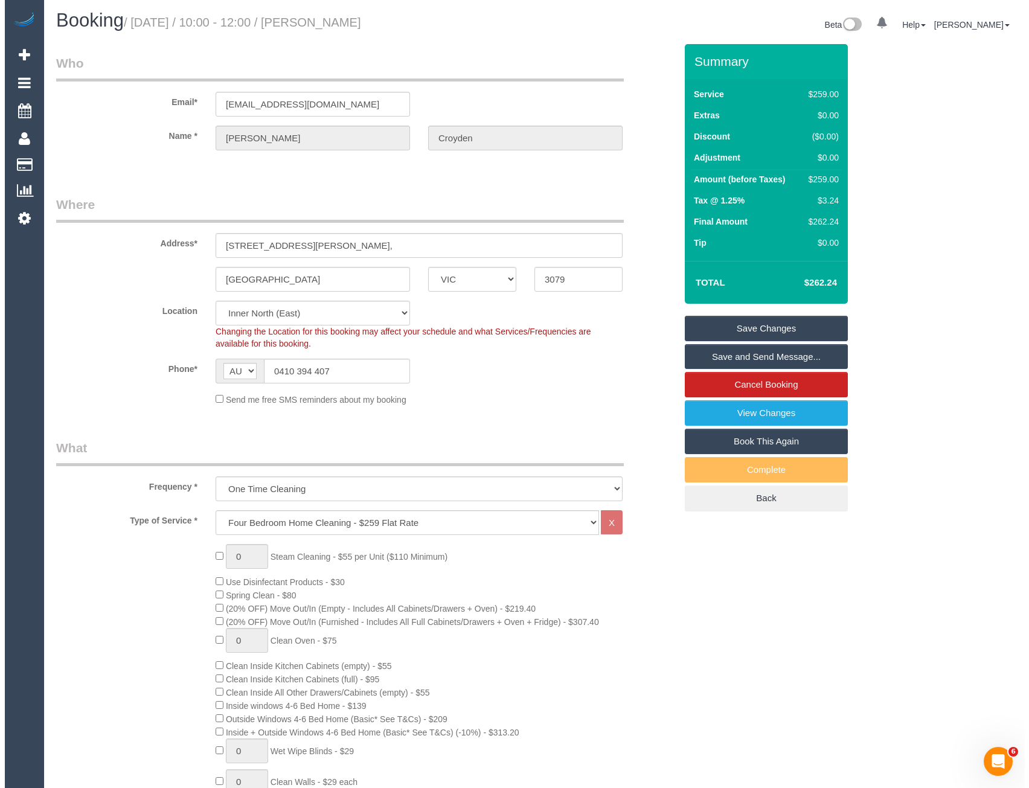
scroll to position [0, 0]
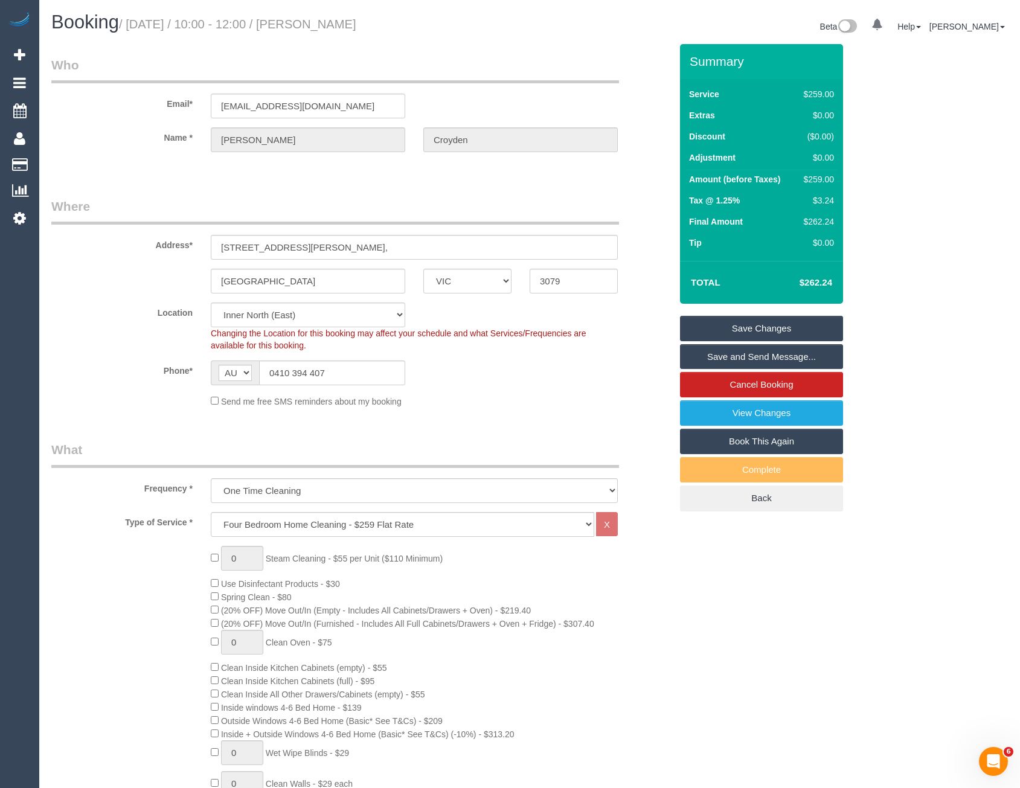
click at [733, 353] on link "Save and Send Message..." at bounding box center [761, 356] width 163 height 25
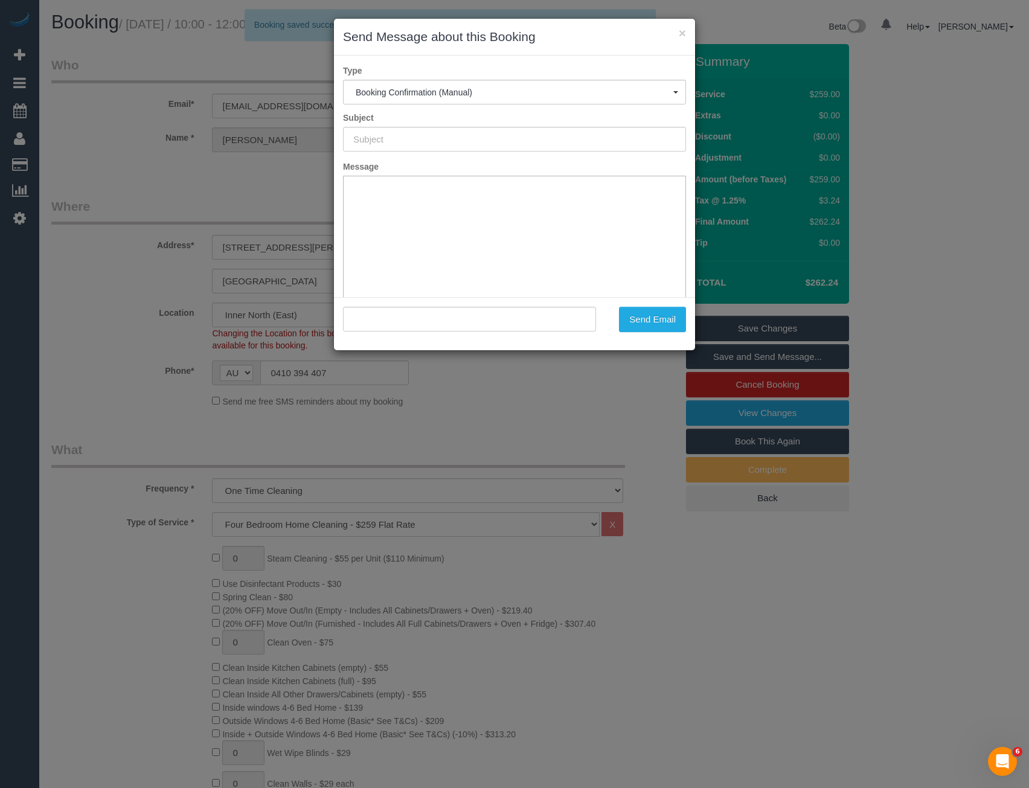
type input "Booking Confirmed"
type input ""Fiona Croyden" <fionacroyden5@bigpond.com>"
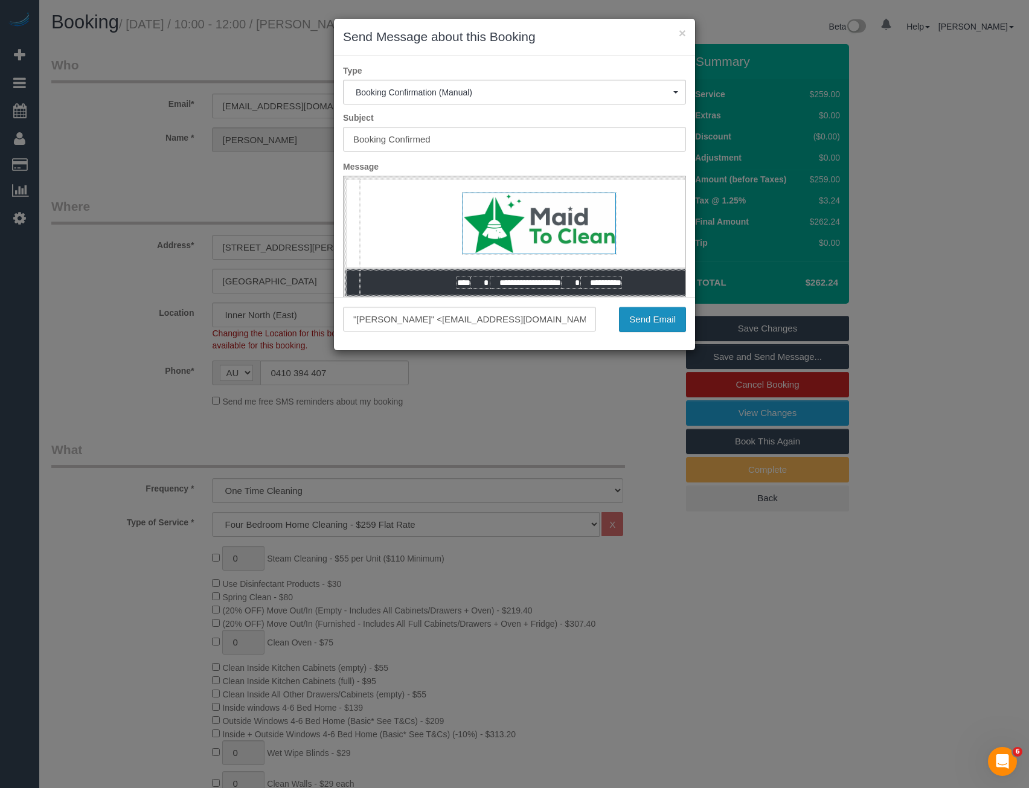
drag, startPoint x: 663, startPoint y: 313, endPoint x: 655, endPoint y: 303, distance: 12.9
click at [663, 313] on button "Send Email" at bounding box center [652, 319] width 67 height 25
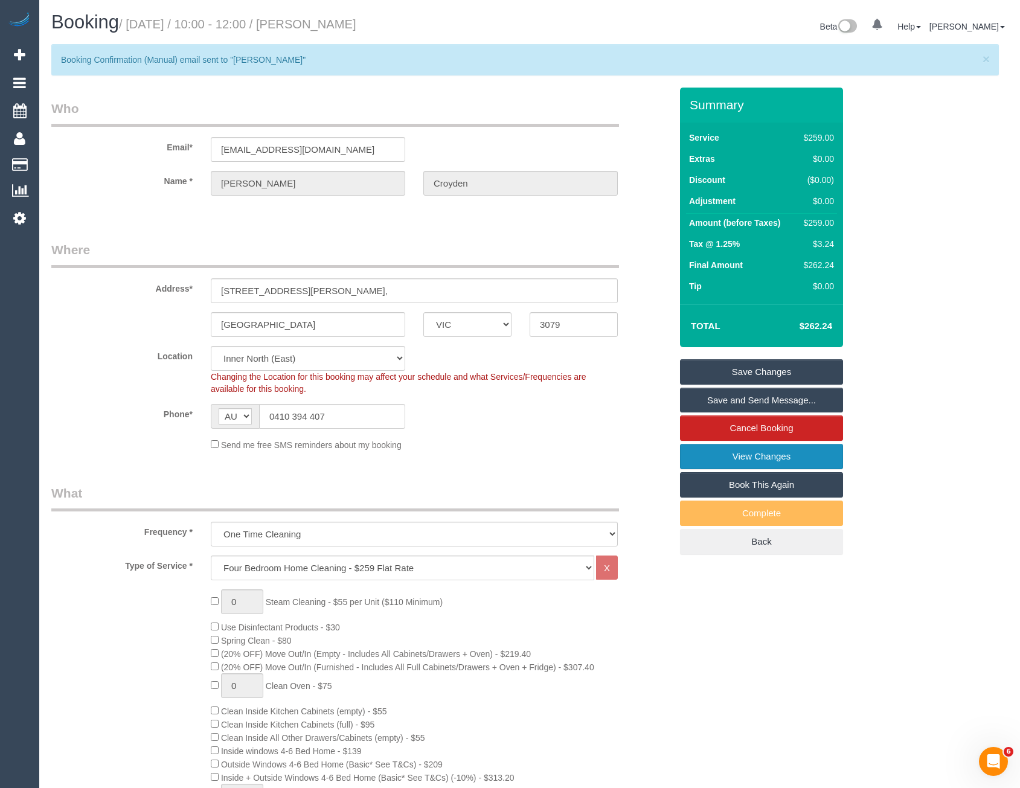
click at [737, 461] on link "View Changes" at bounding box center [761, 456] width 163 height 25
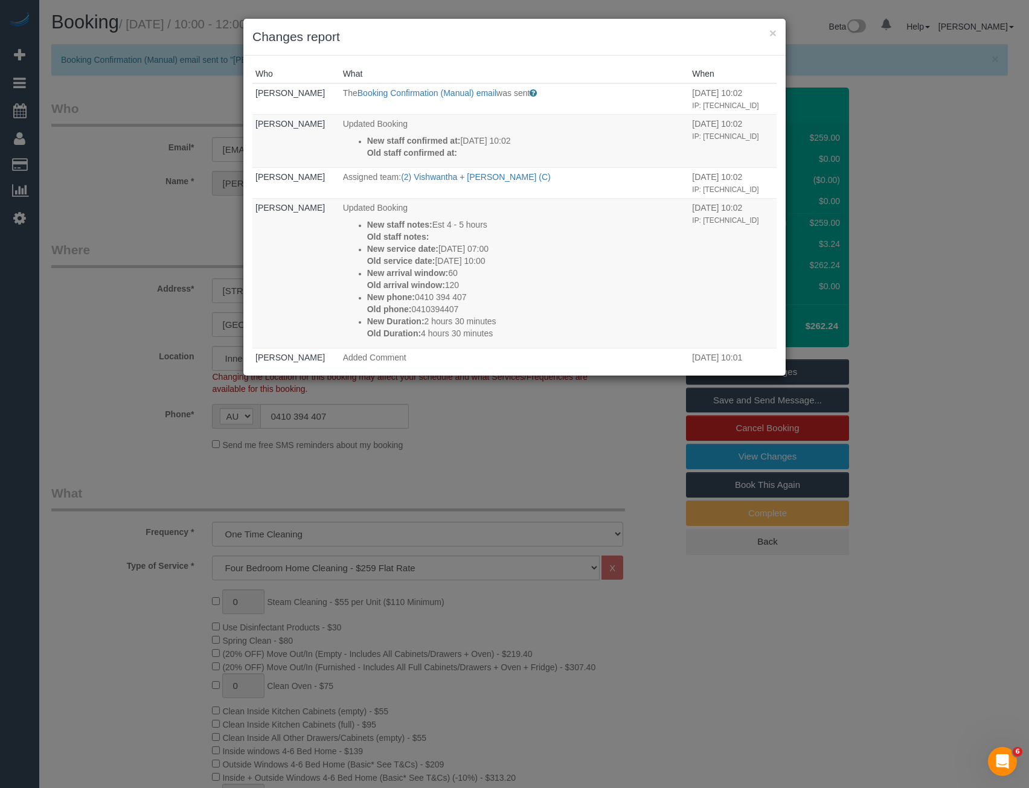
click at [537, 450] on div "× Changes report Who What When Bronie Bryant The Booking Confirmation (Manual) …" at bounding box center [514, 394] width 1029 height 788
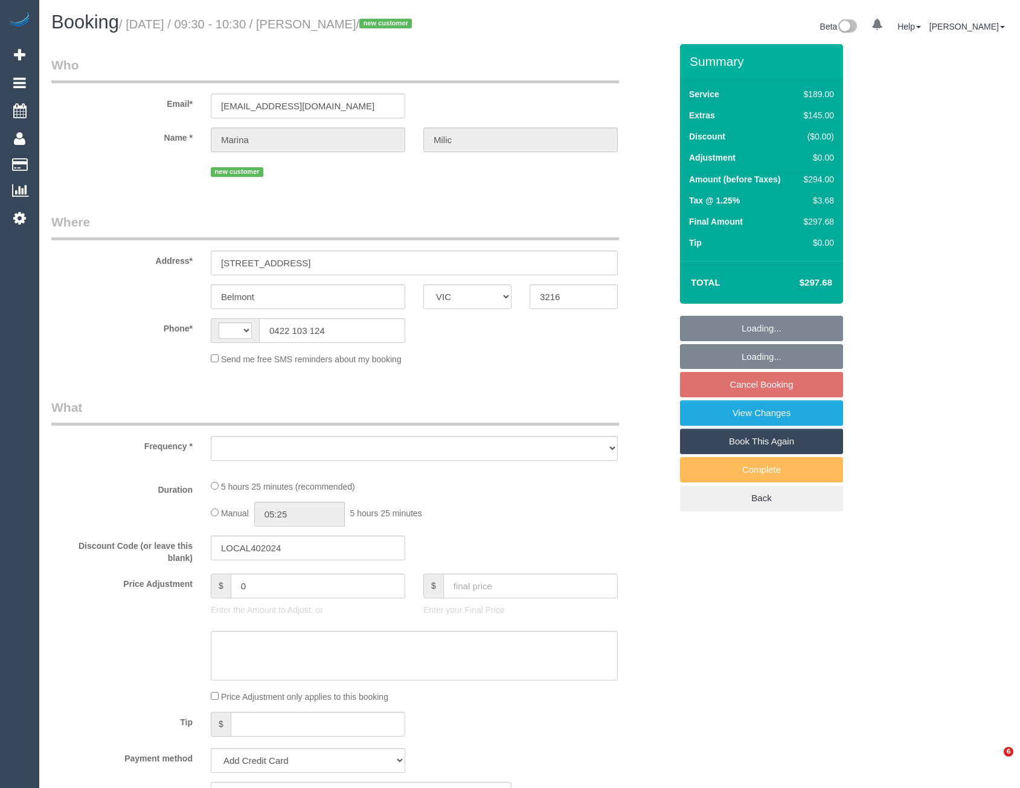
select select "VIC"
select select "string:AU"
select select "object:566"
select select "string:stripe-pm_1SHuZm2GScqysDRVgr10rY26"
select select "number:28"
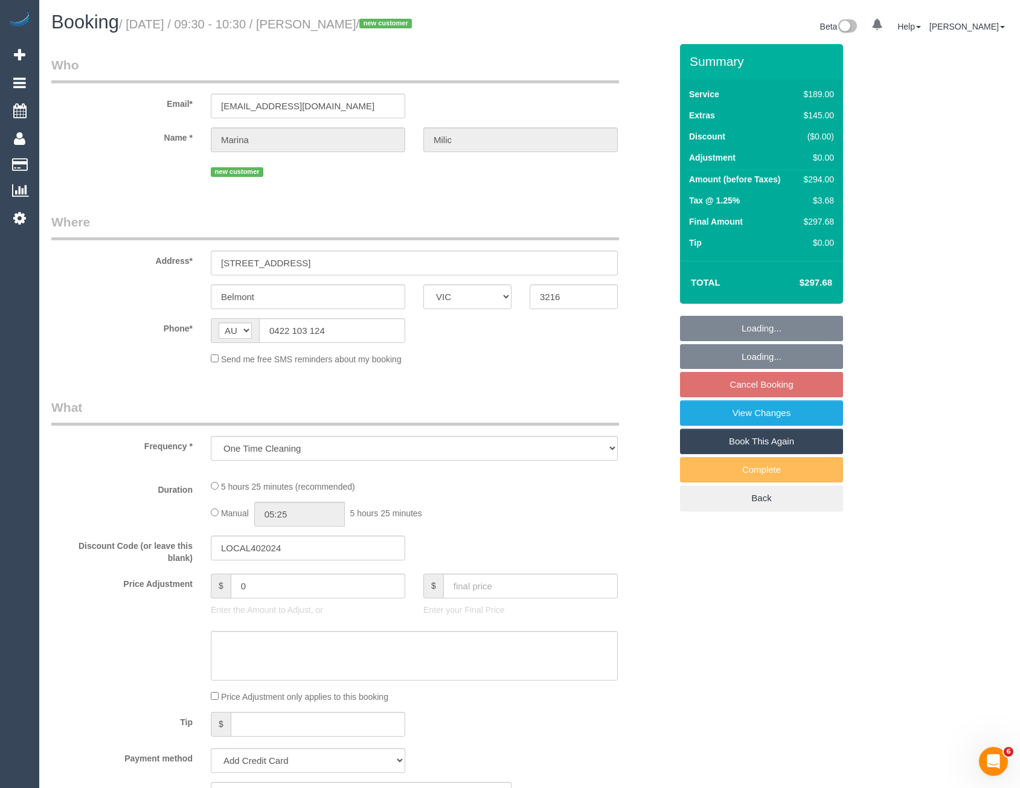
select select "number:14"
select select "number:19"
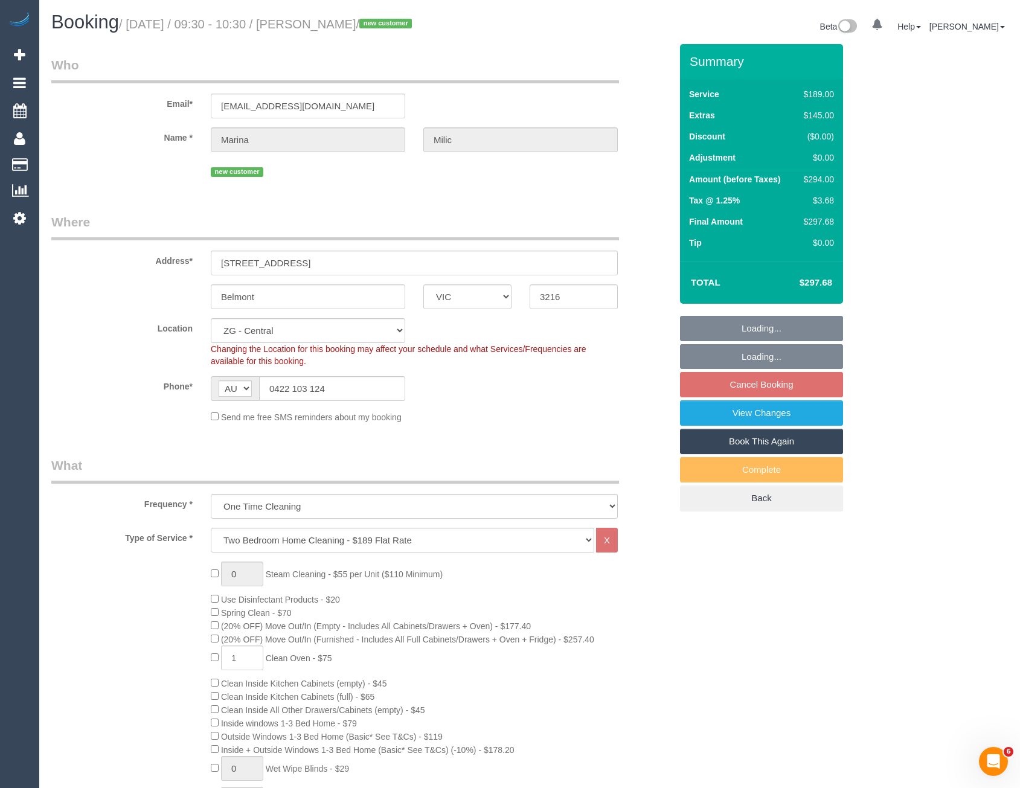
select select "object:892"
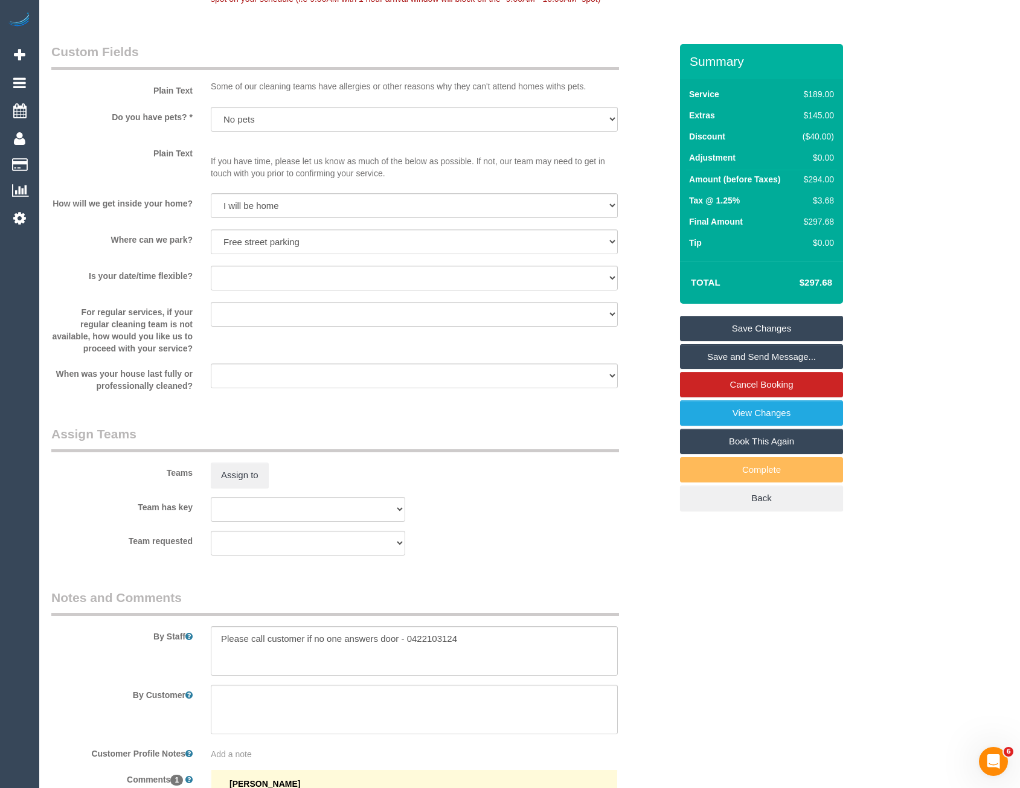
scroll to position [1752, 0]
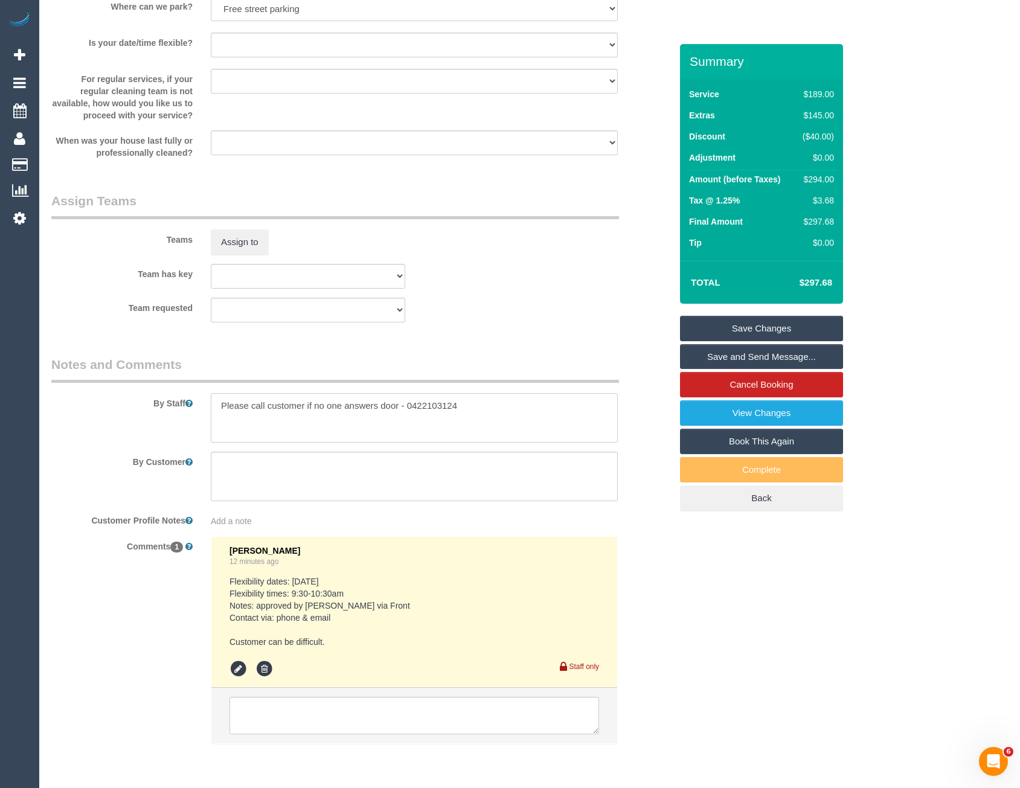
click at [214, 405] on textarea at bounding box center [414, 418] width 407 height 50
type textarea "Est 4 -6 hours Please call customer if no one answers door - 0422103124"
click at [253, 241] on button "Assign to" at bounding box center [240, 242] width 58 height 25
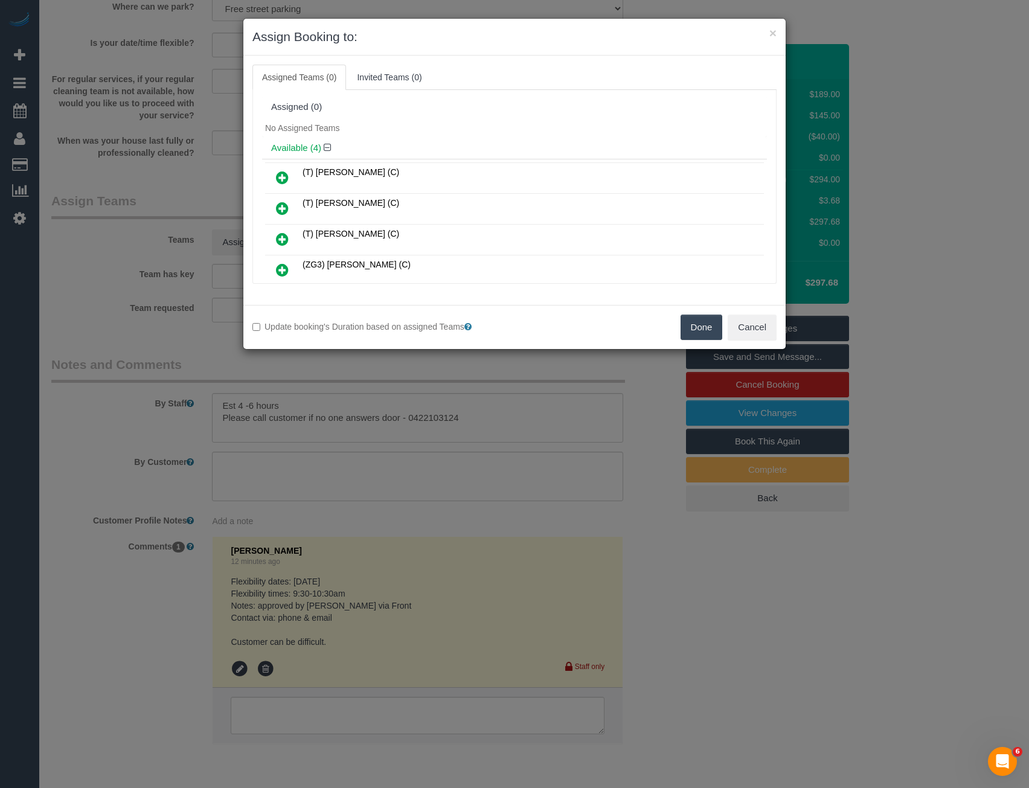
scroll to position [366, 0]
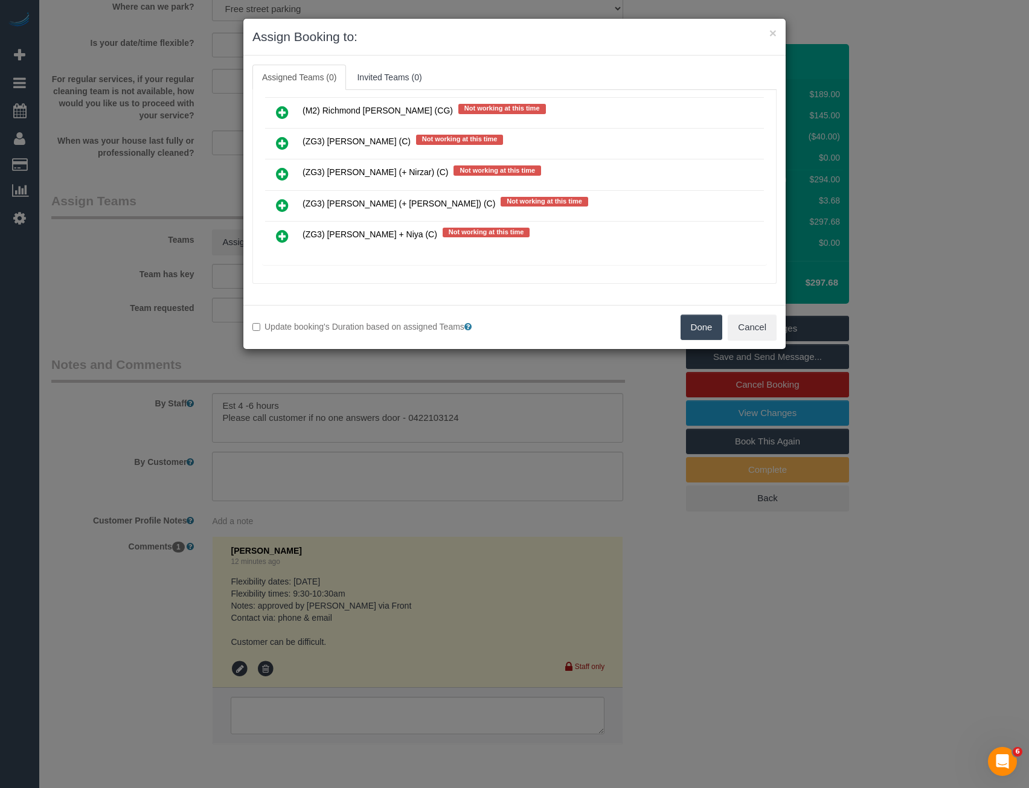
click at [280, 234] on icon at bounding box center [282, 236] width 13 height 14
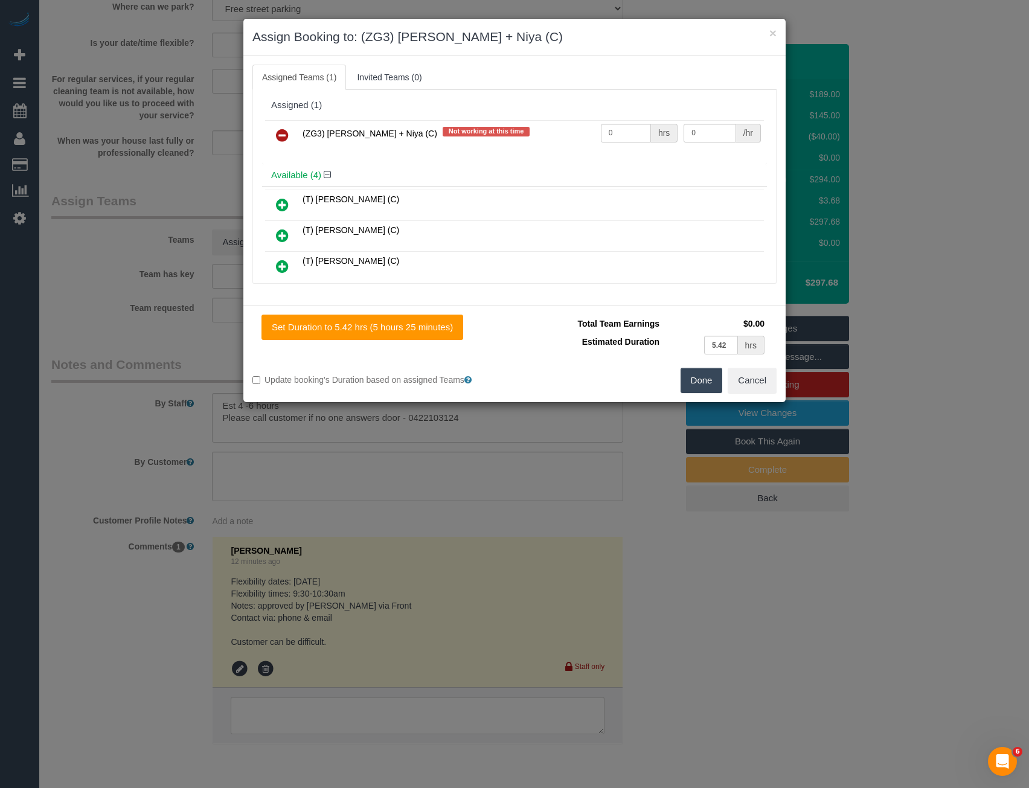
scroll to position [0, 0]
drag, startPoint x: 611, startPoint y: 138, endPoint x: 542, endPoint y: 134, distance: 69.0
click at [544, 137] on tr "(ZG3) [PERSON_NAME] + Niya (C) Not working at this time 0 hrs 0 /hr" at bounding box center [514, 137] width 499 height 31
type input "1"
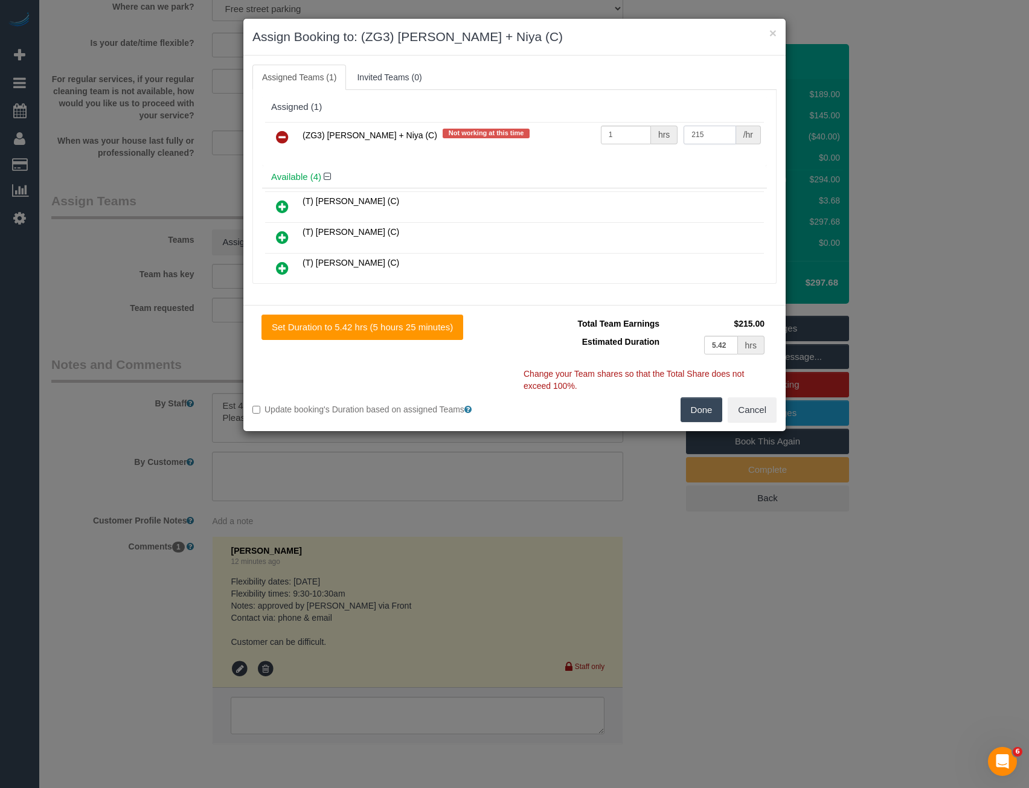
type input "215"
click at [704, 414] on button "Done" at bounding box center [702, 410] width 42 height 25
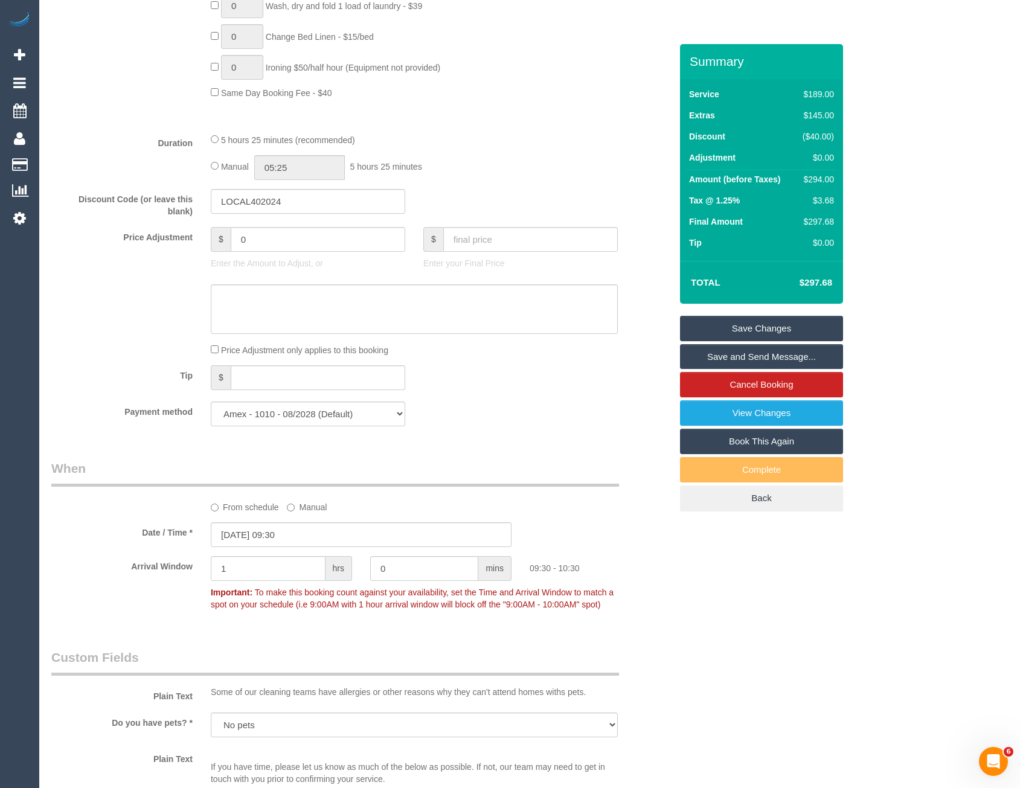
scroll to position [829, 0]
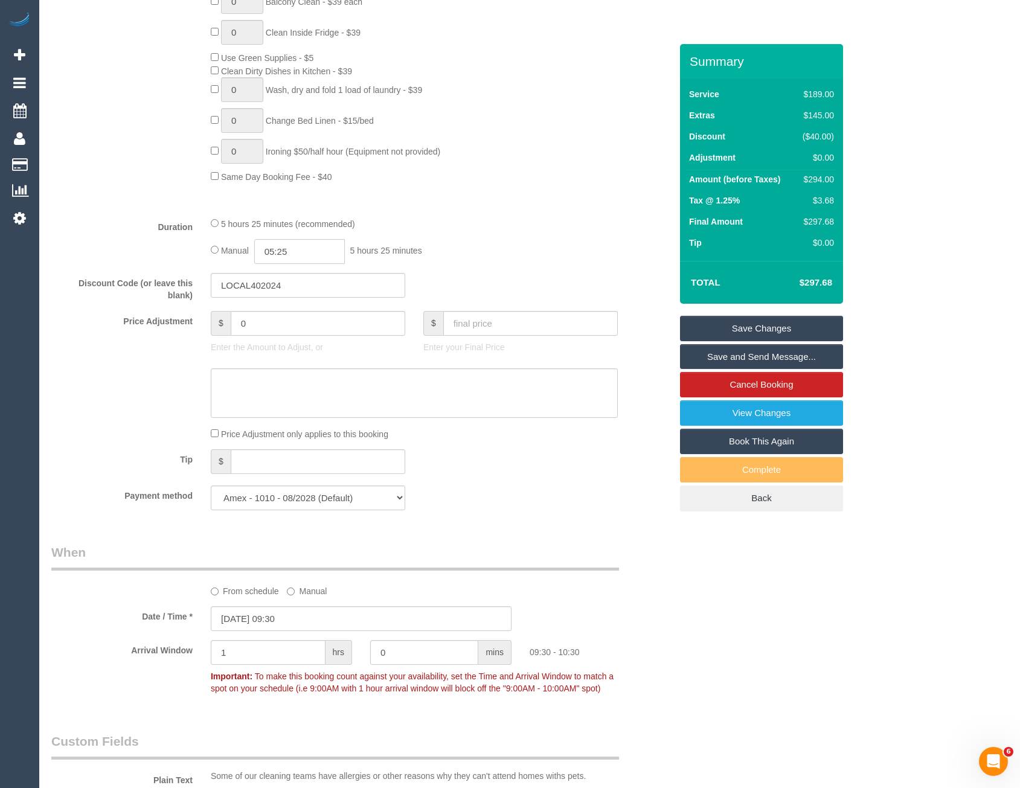
click at [297, 251] on input "05:25" at bounding box center [299, 251] width 91 height 25
type input "03:00"
click at [292, 320] on li "03:00" at bounding box center [286, 319] width 54 height 16
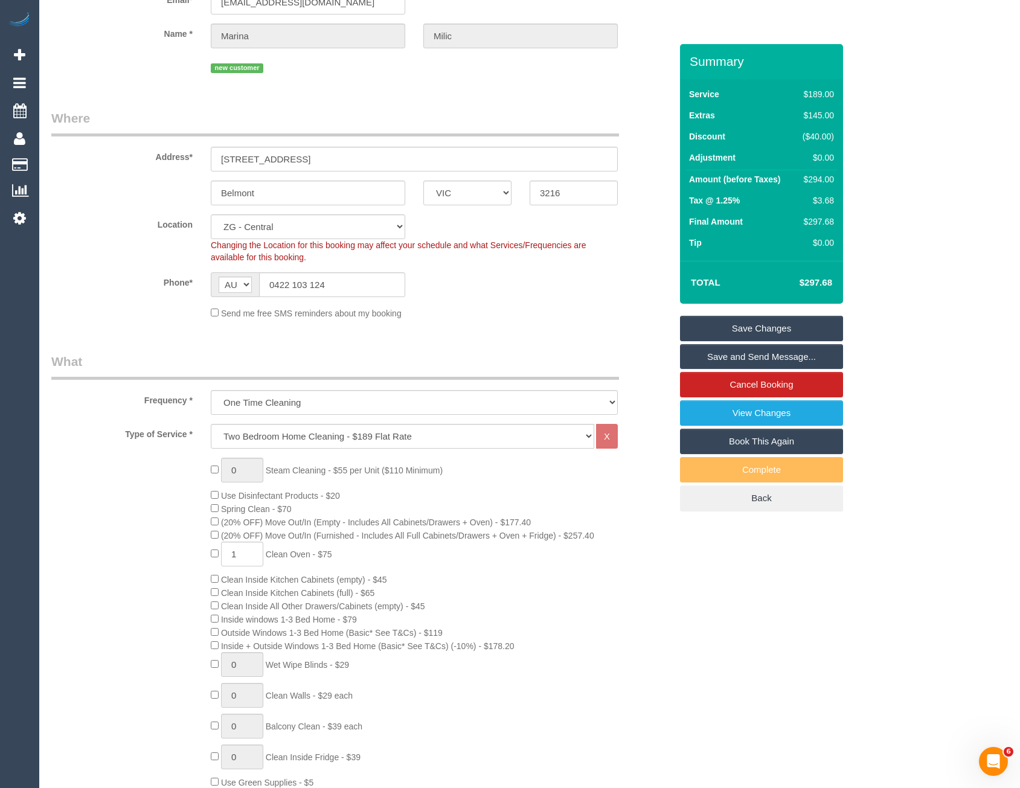
scroll to position [0, 0]
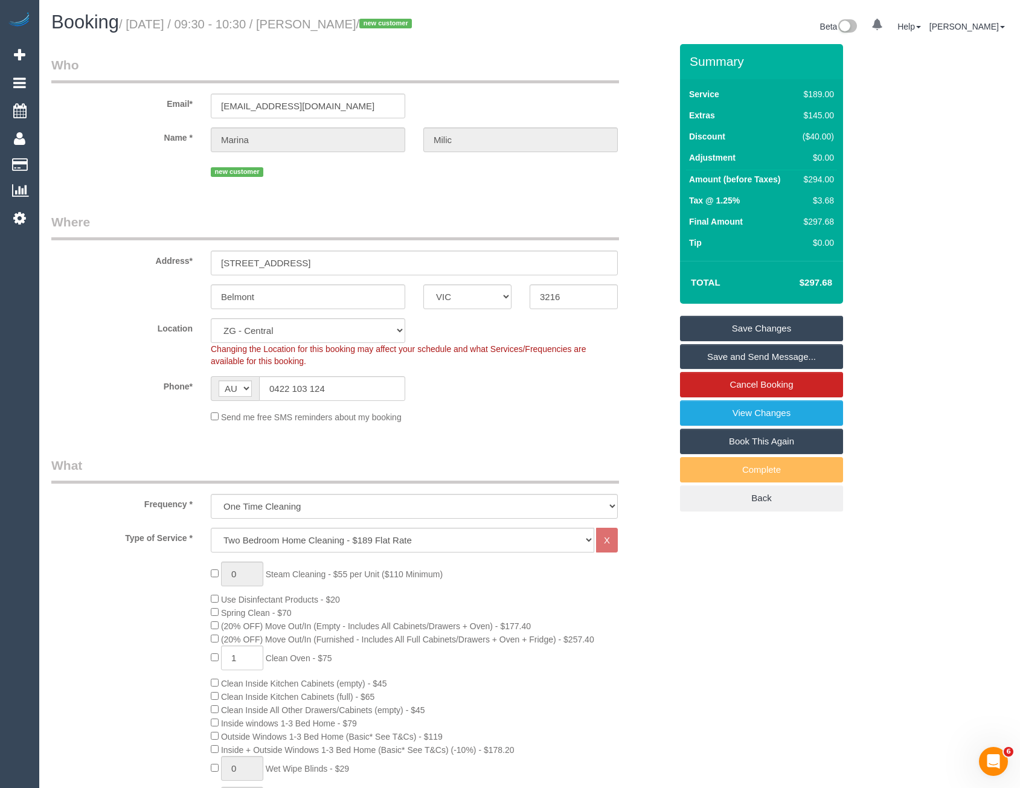
click at [714, 357] on link "Save and Send Message..." at bounding box center [761, 356] width 163 height 25
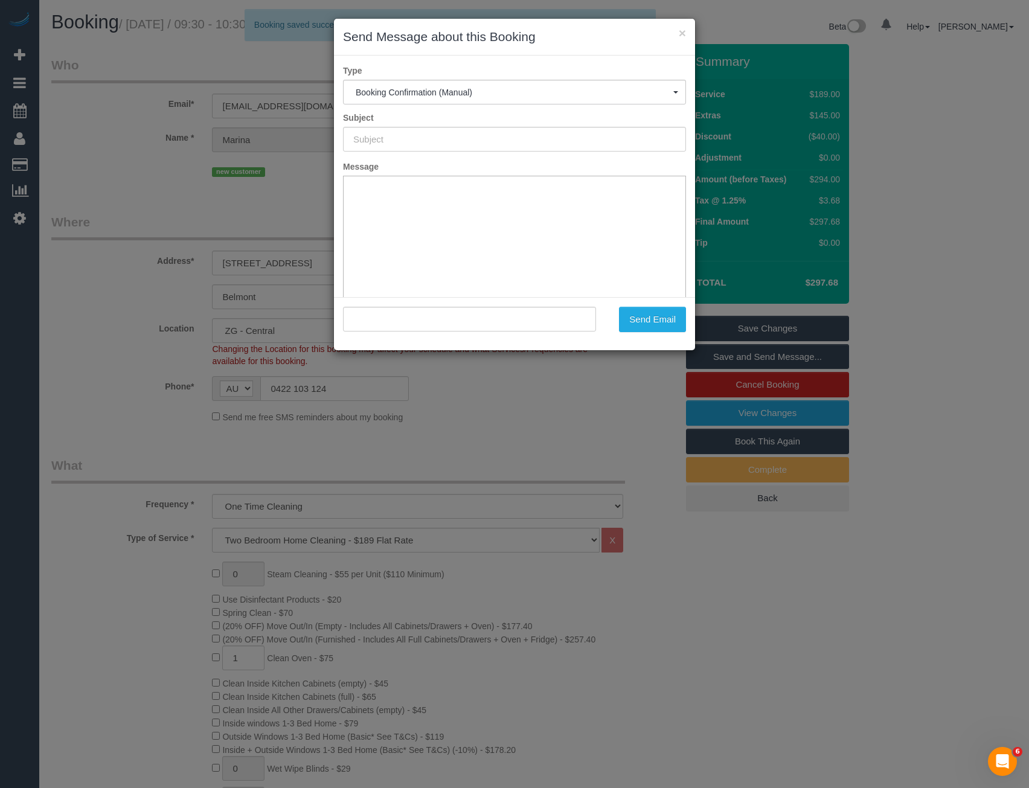
type input "Booking Confirmed"
type input ""[PERSON_NAME]" <[EMAIL_ADDRESS][DOMAIN_NAME]>"
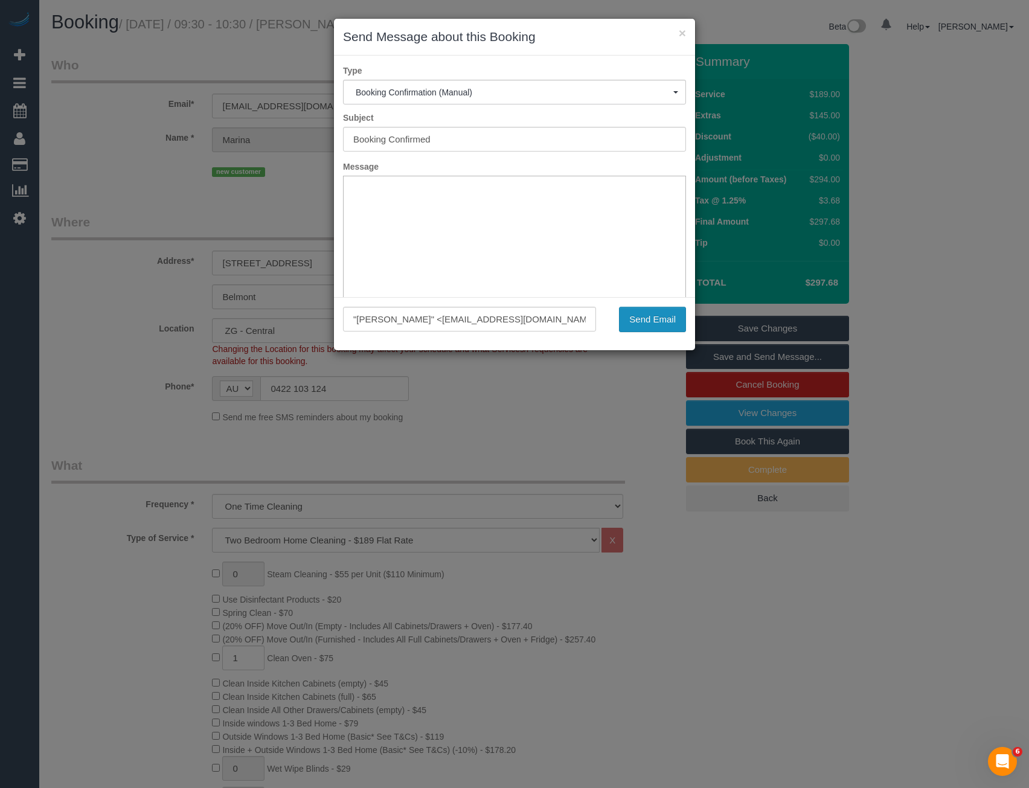
click at [641, 326] on button "Send Email" at bounding box center [652, 319] width 67 height 25
